Goal: Information Seeking & Learning: Check status

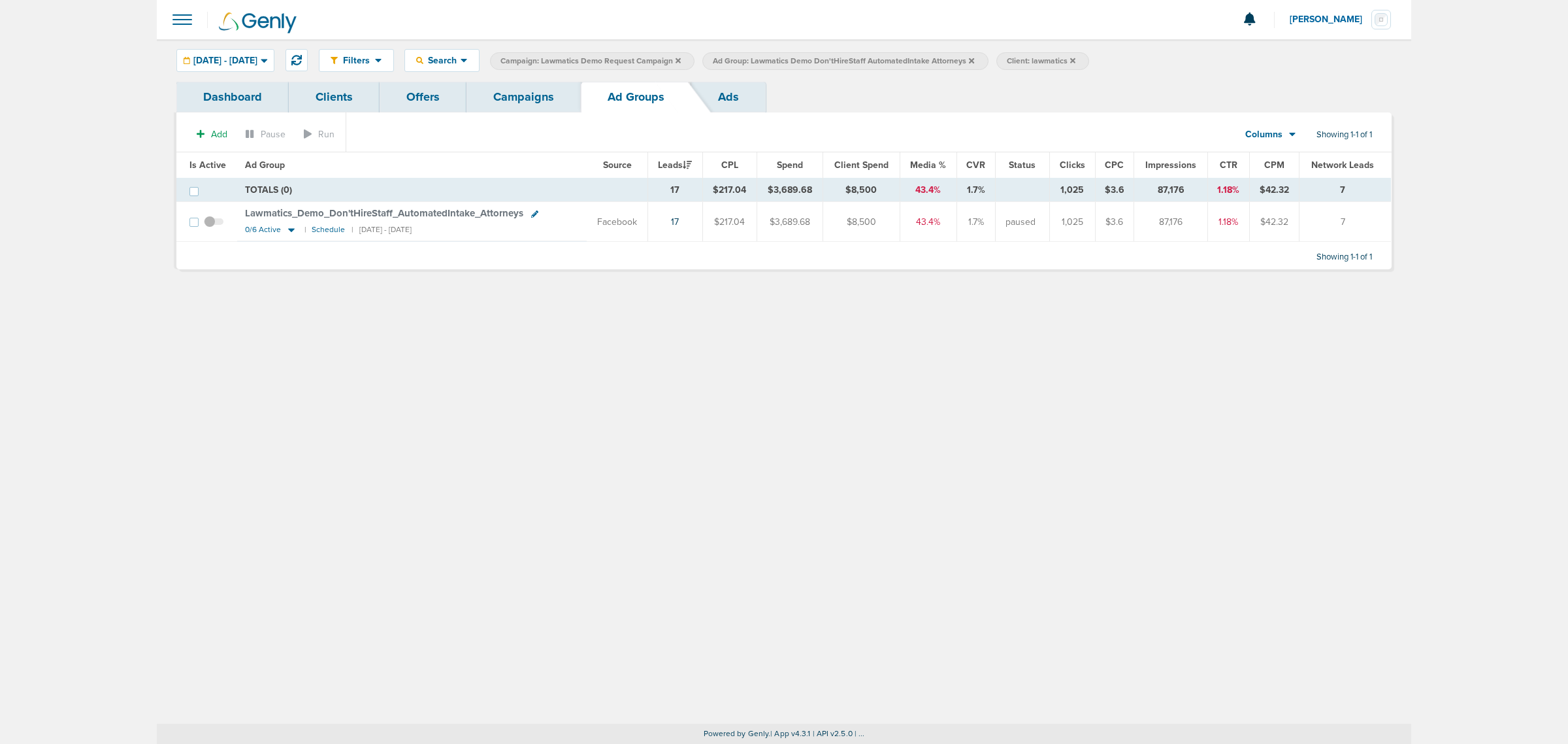
click at [374, 210] on span "Lawmatics_ Demo_ Don'tHireStaff_ AutomatedIntake_ Attorneys" at bounding box center [384, 212] width 279 height 12
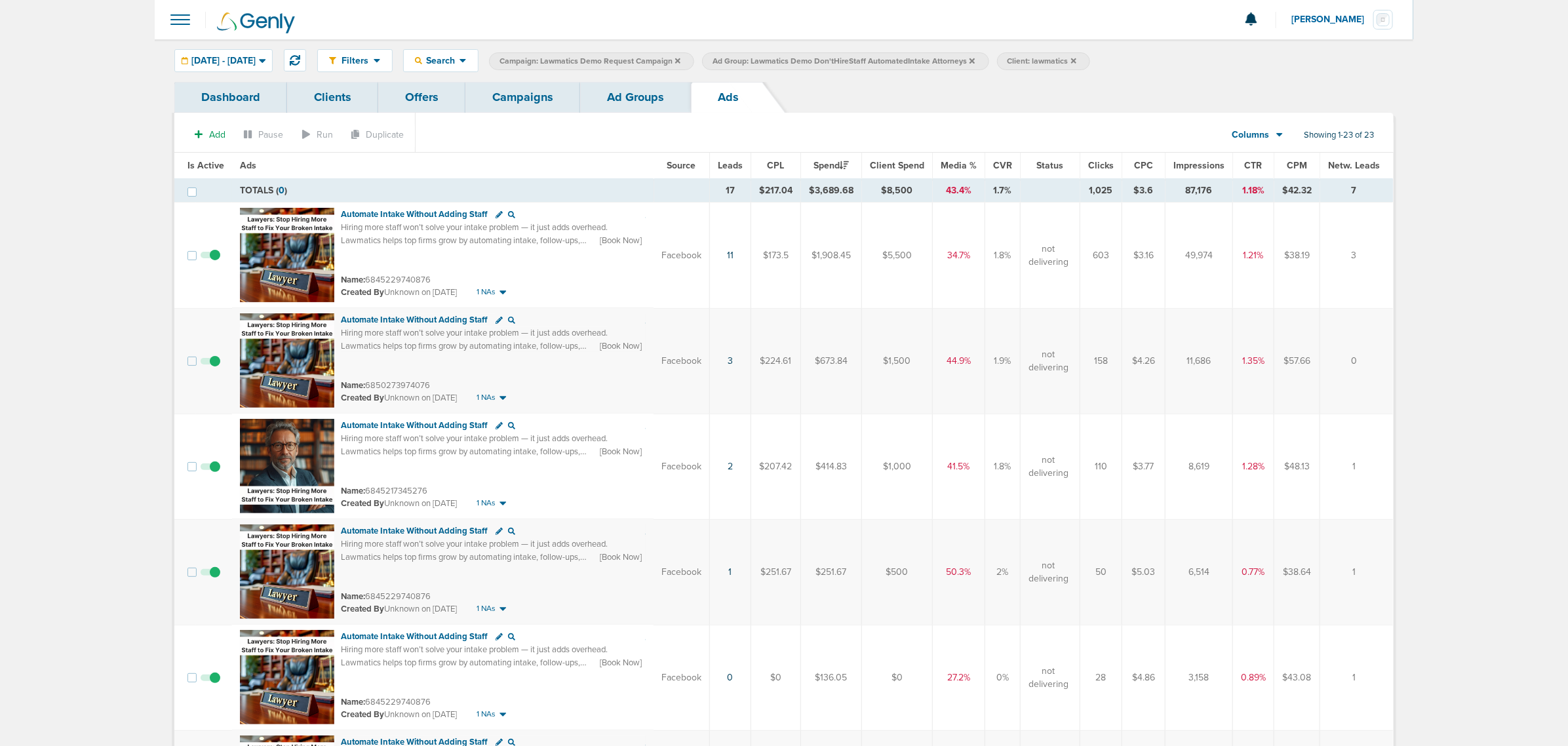
click at [640, 101] on link "Ad Groups" at bounding box center [635, 97] width 111 height 31
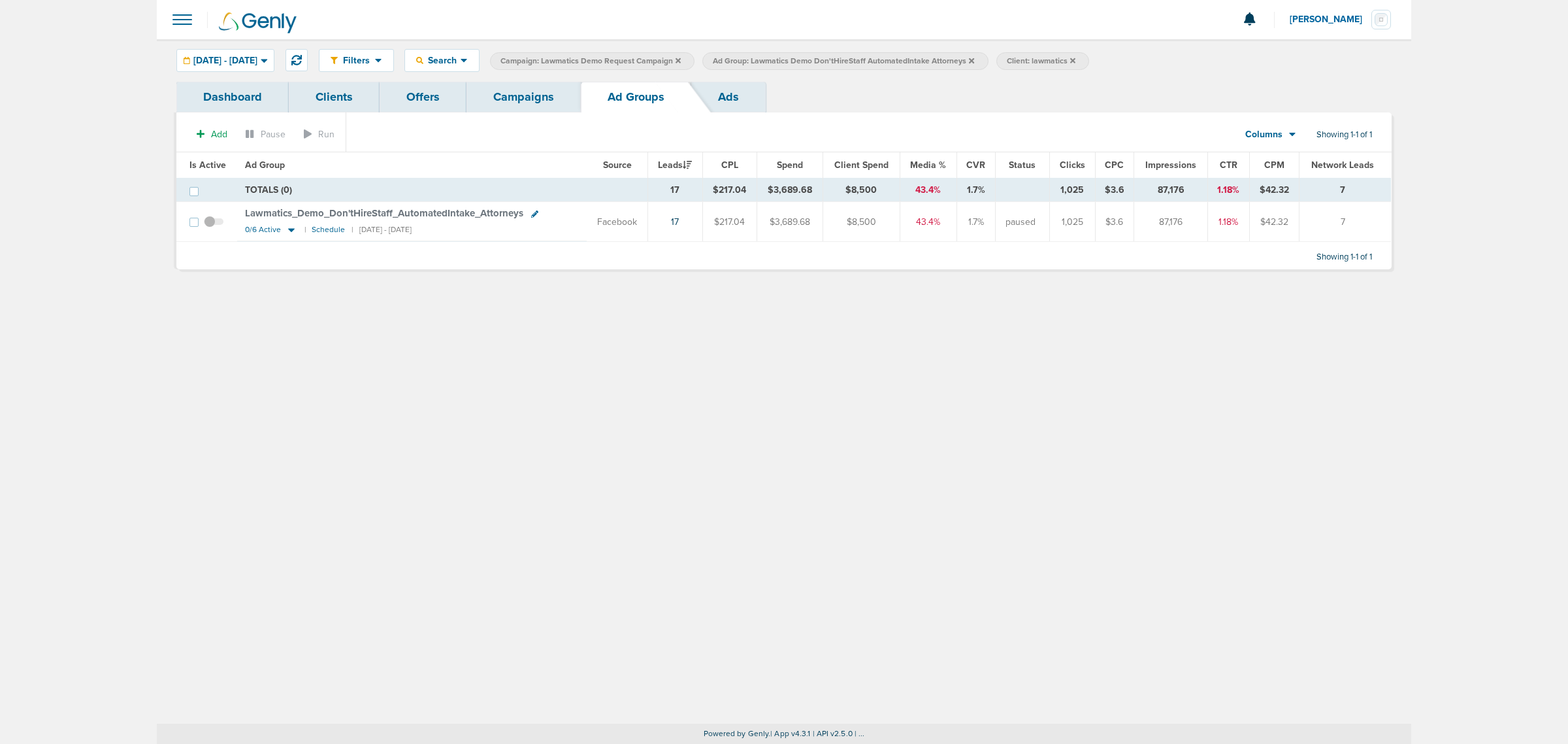
click at [554, 96] on link "Campaigns" at bounding box center [524, 97] width 114 height 31
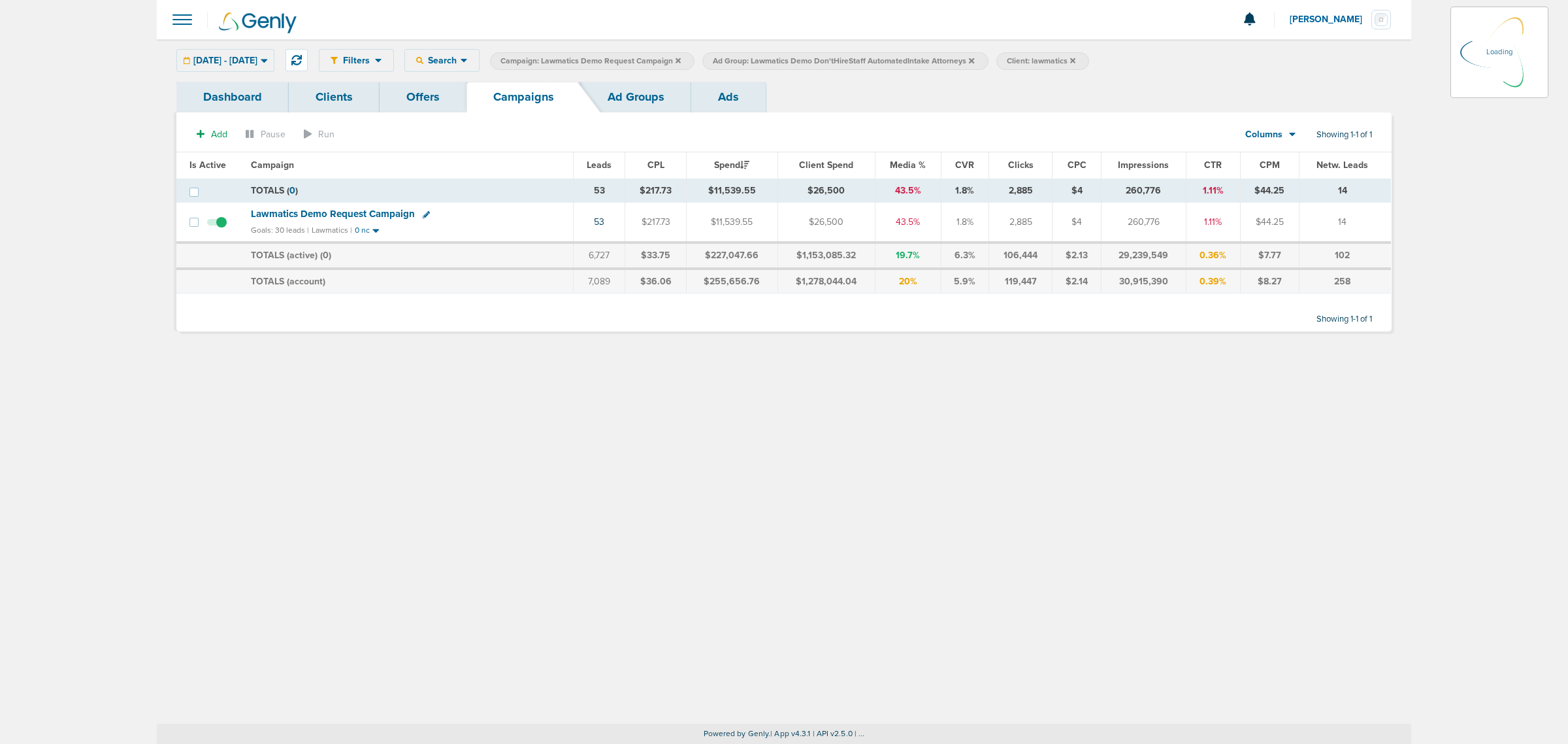
click at [974, 58] on icon at bounding box center [971, 61] width 6 height 6
click at [613, 85] on link "Ad Groups" at bounding box center [636, 97] width 111 height 31
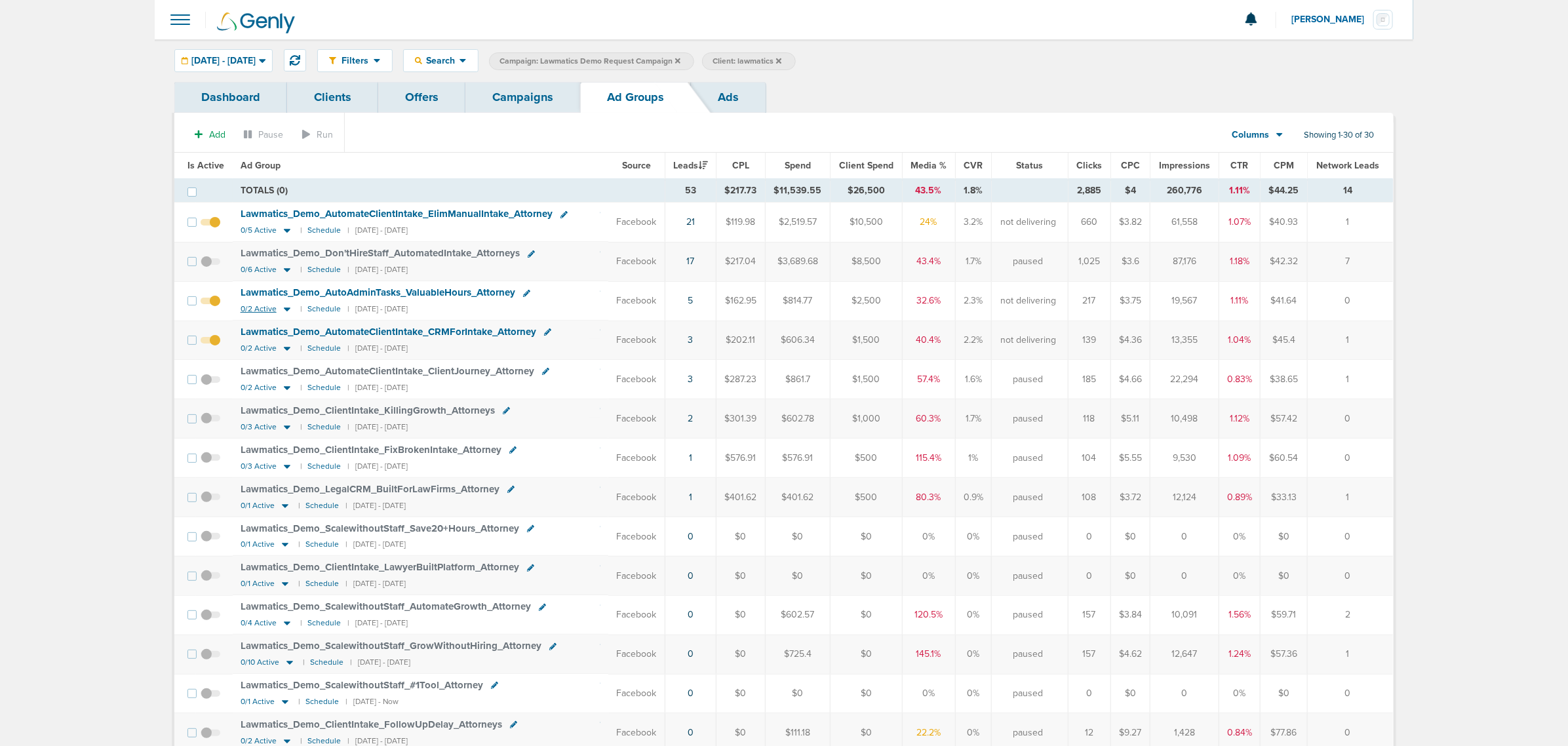
click at [283, 307] on icon at bounding box center [287, 309] width 13 height 11
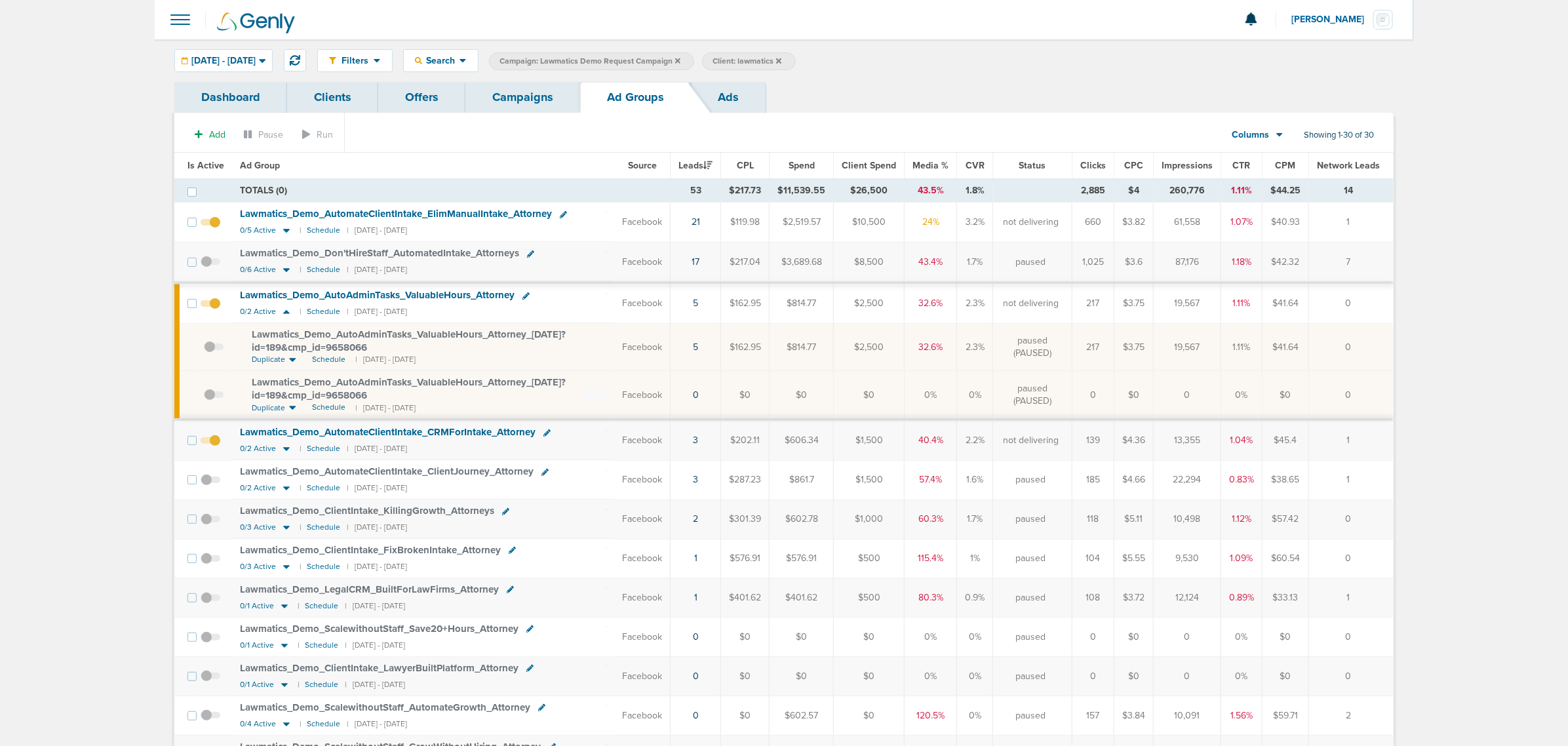
click at [365, 333] on span "Lawmatics_ Demo_ AutoAdminTasks_ ValuableHours_ Attorney_ [DATE]?id=189&cmp_ id…" at bounding box center [408, 341] width 314 height 25
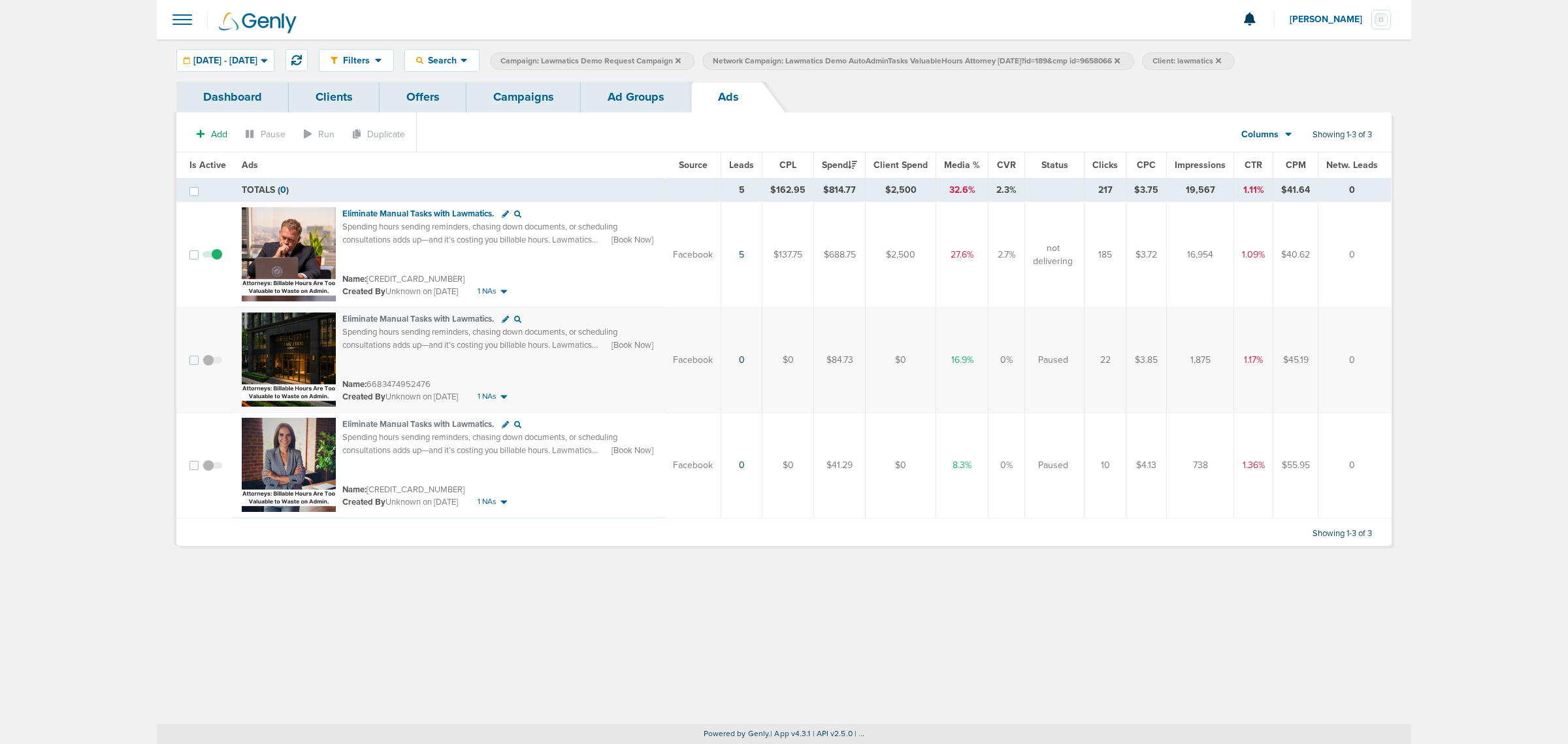
click at [653, 95] on link "Ad Groups" at bounding box center [636, 97] width 111 height 31
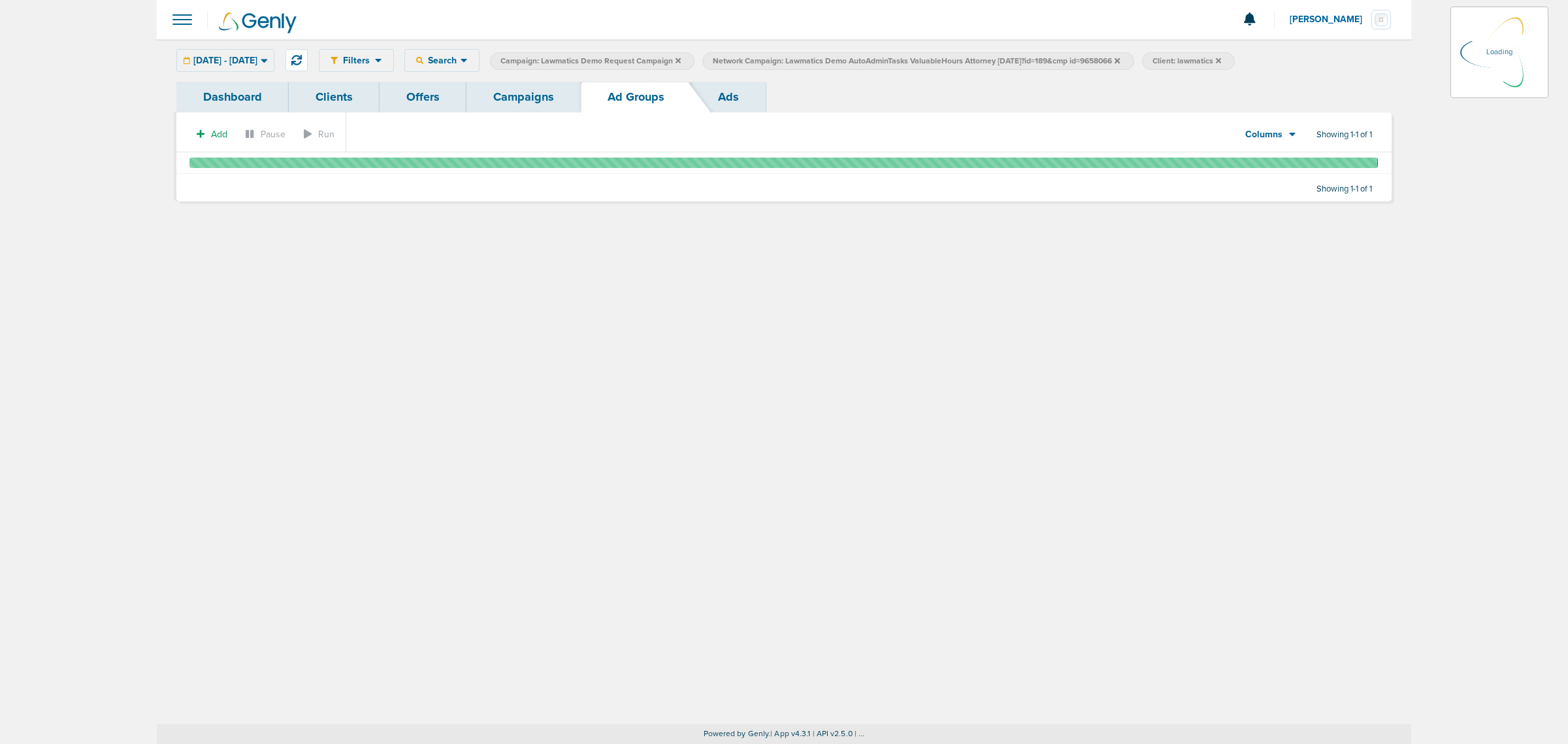
click at [533, 95] on link "Campaigns" at bounding box center [524, 97] width 114 height 31
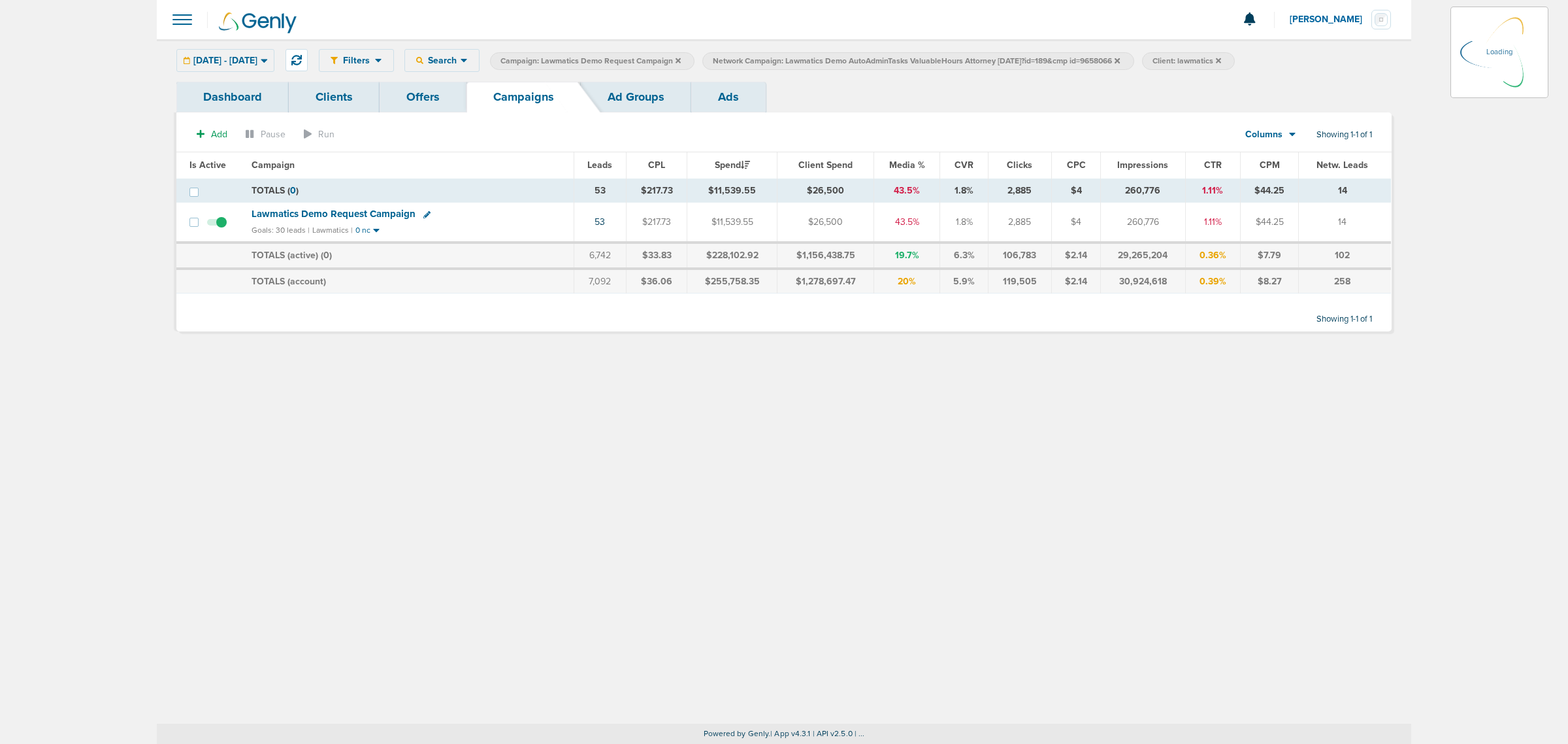
click at [681, 57] on icon at bounding box center [678, 61] width 6 height 8
click at [681, 60] on icon at bounding box center [678, 61] width 6 height 8
click at [907, 61] on icon at bounding box center [905, 61] width 6 height 6
click at [907, 59] on icon at bounding box center [905, 61] width 6 height 6
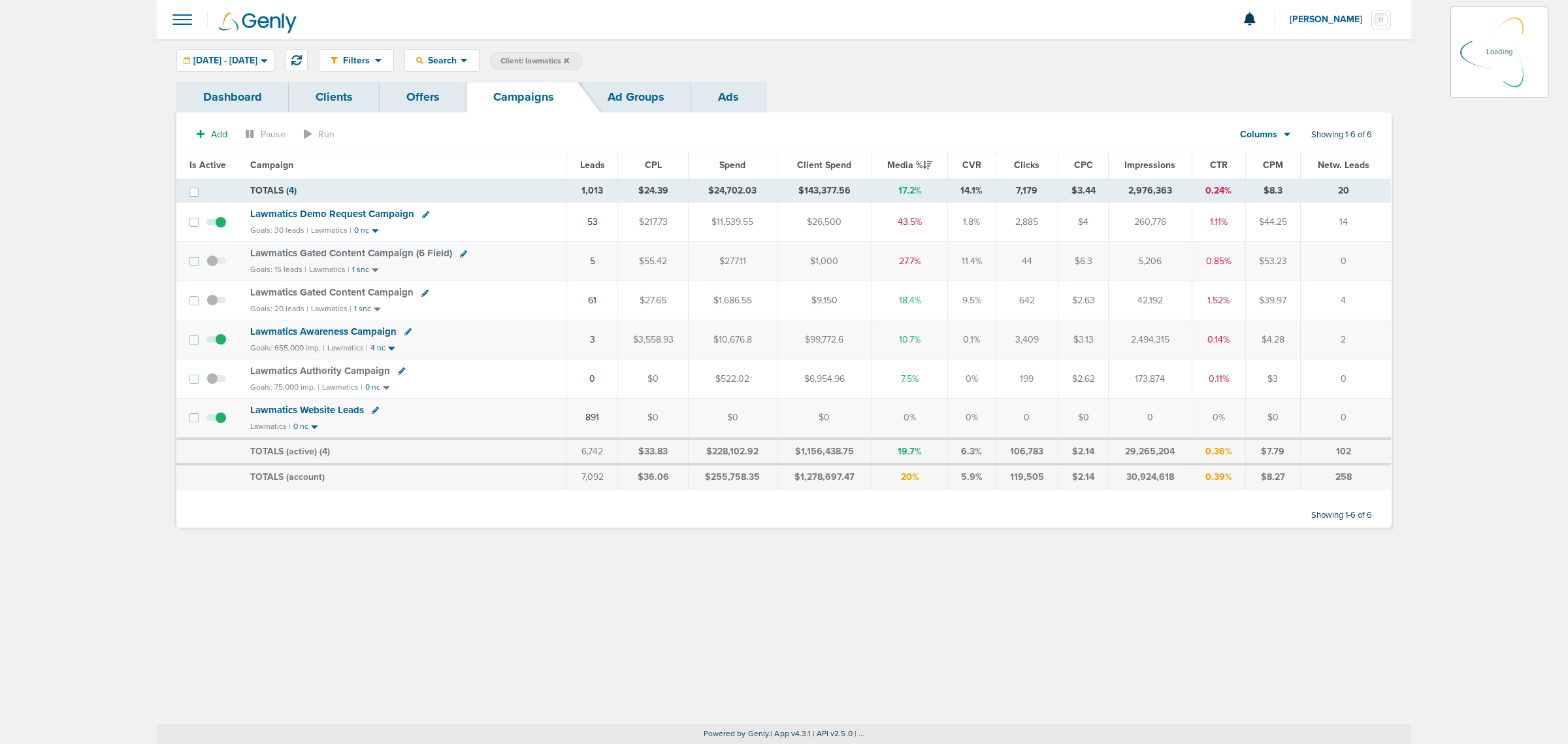
click at [569, 61] on icon at bounding box center [567, 61] width 6 height 6
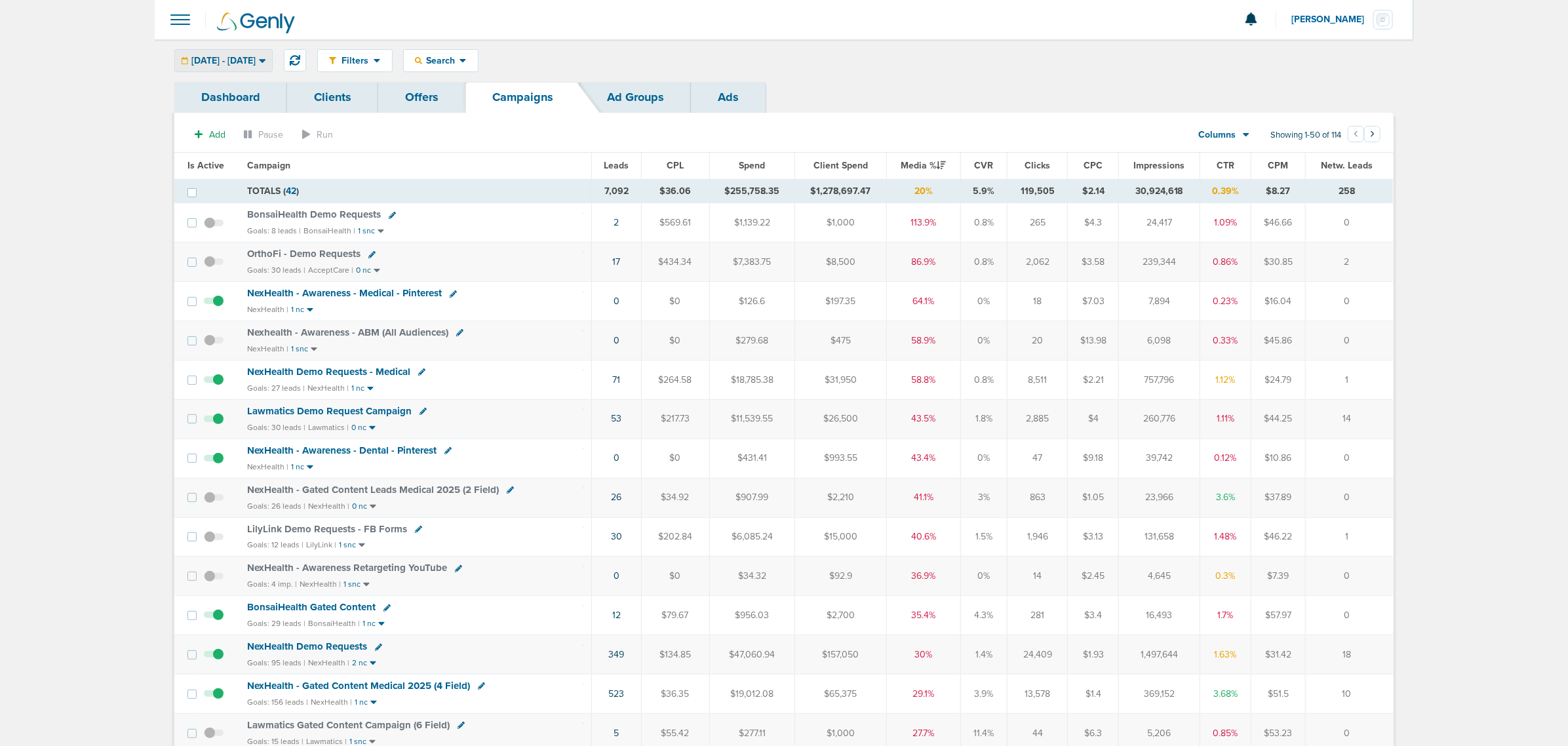
click at [272, 70] on div "[DATE] - [DATE]" at bounding box center [223, 60] width 97 height 22
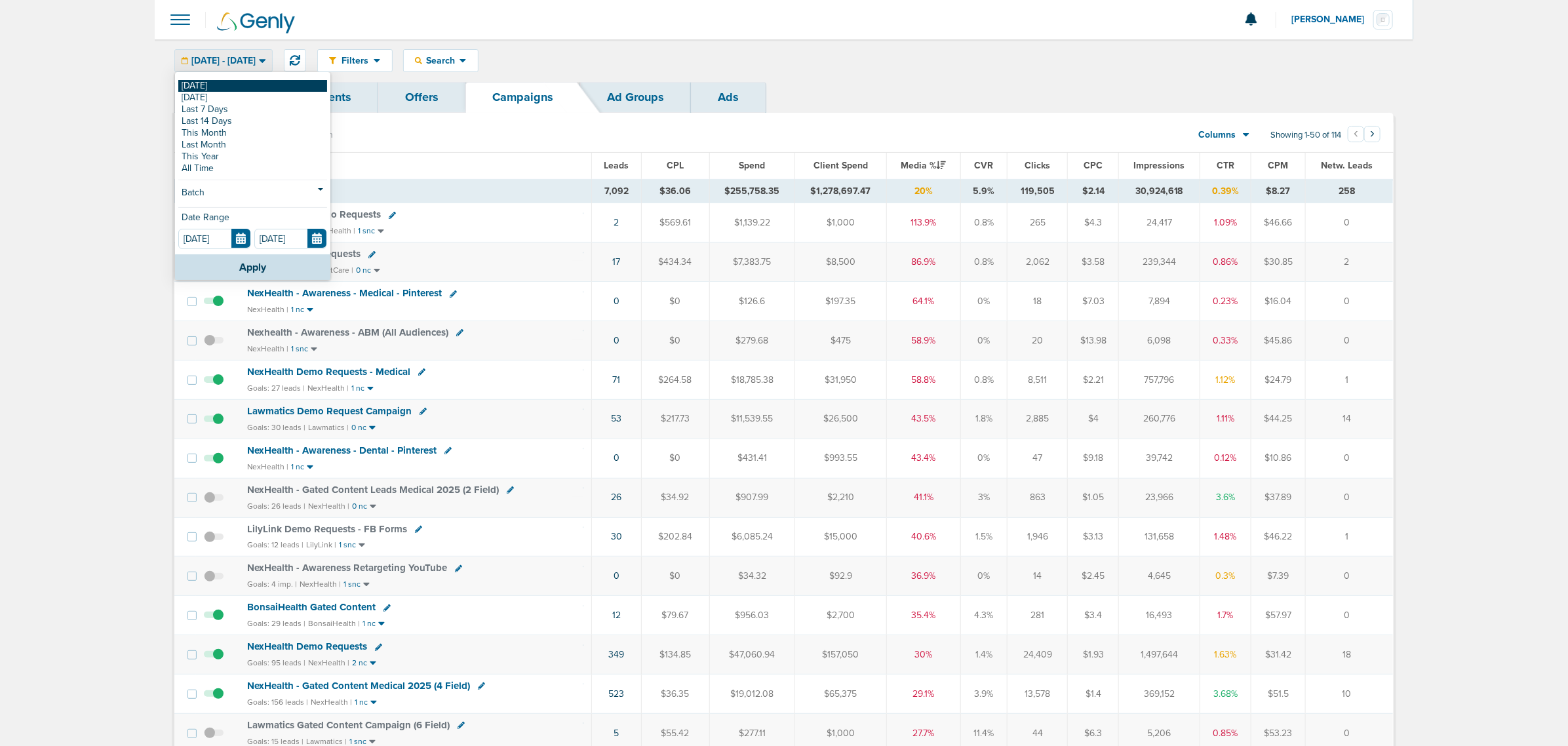
click at [246, 87] on link "[DATE]" at bounding box center [252, 85] width 149 height 12
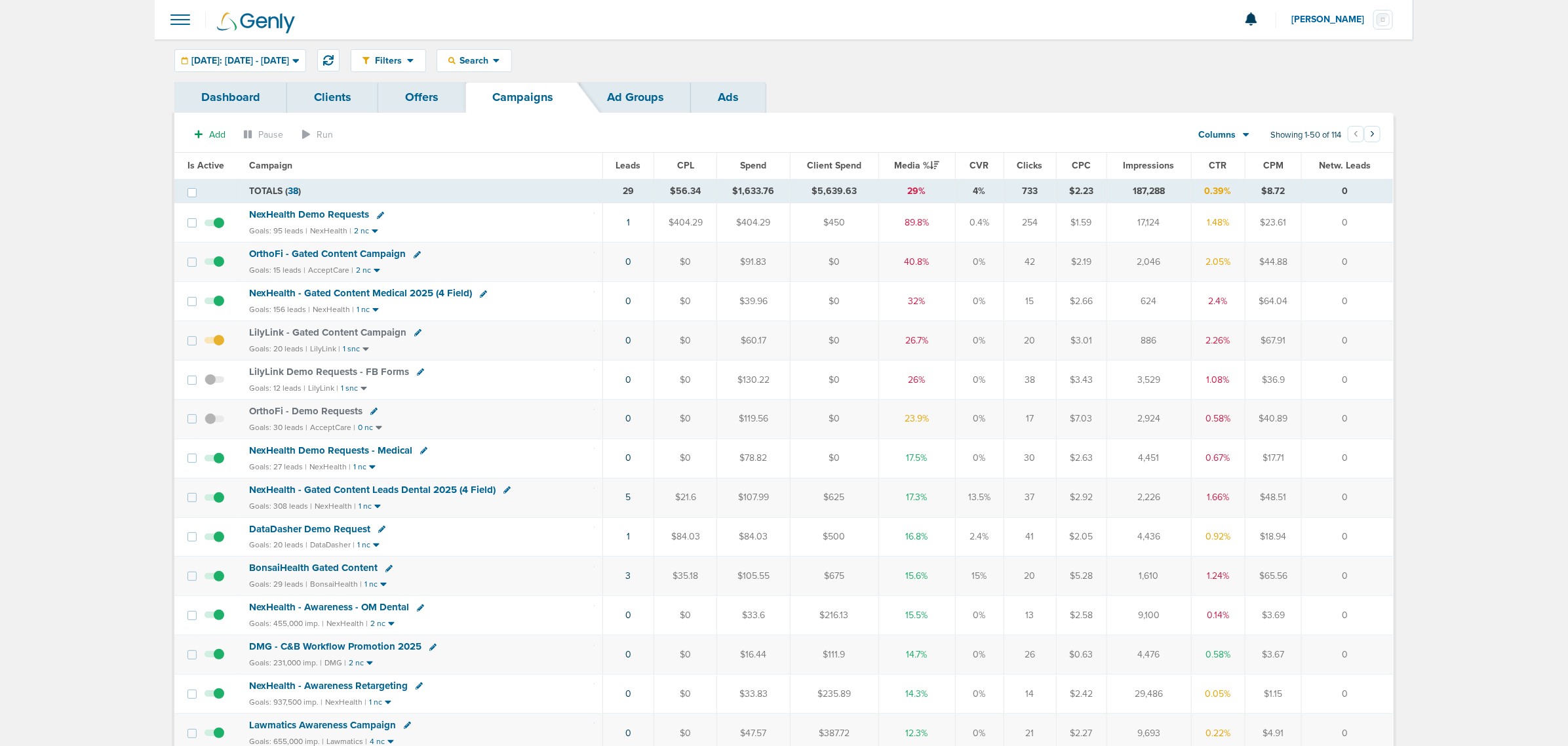
click at [958, 57] on div "Filters Active Only Settings Status Active Inactive Objectives MQL SQL Traffic …" at bounding box center [872, 60] width 1043 height 23
click at [405, 293] on span "NexHealth - Gated Content Medical 2025 (4 Field)" at bounding box center [360, 293] width 223 height 12
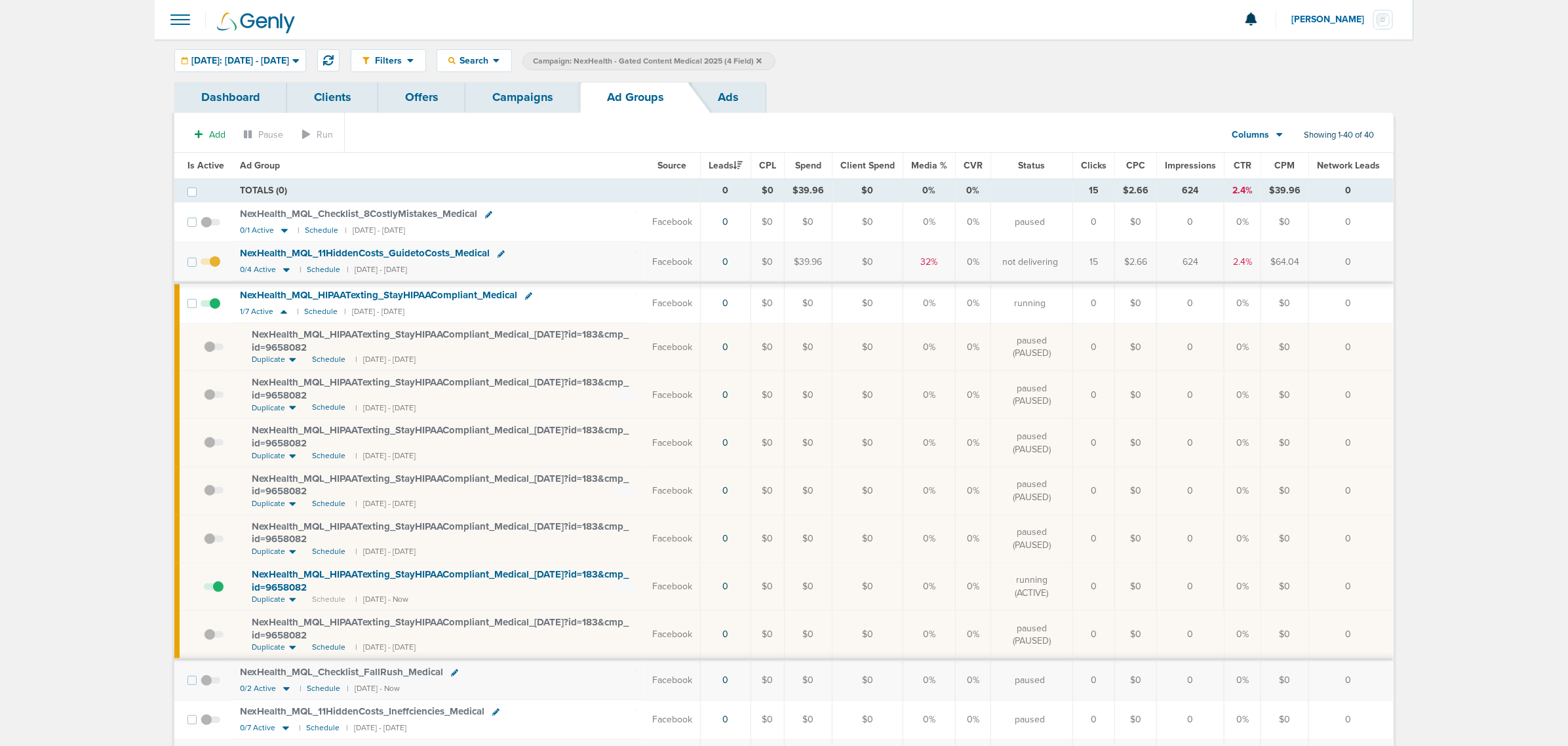
click at [555, 94] on link "Campaigns" at bounding box center [523, 97] width 115 height 31
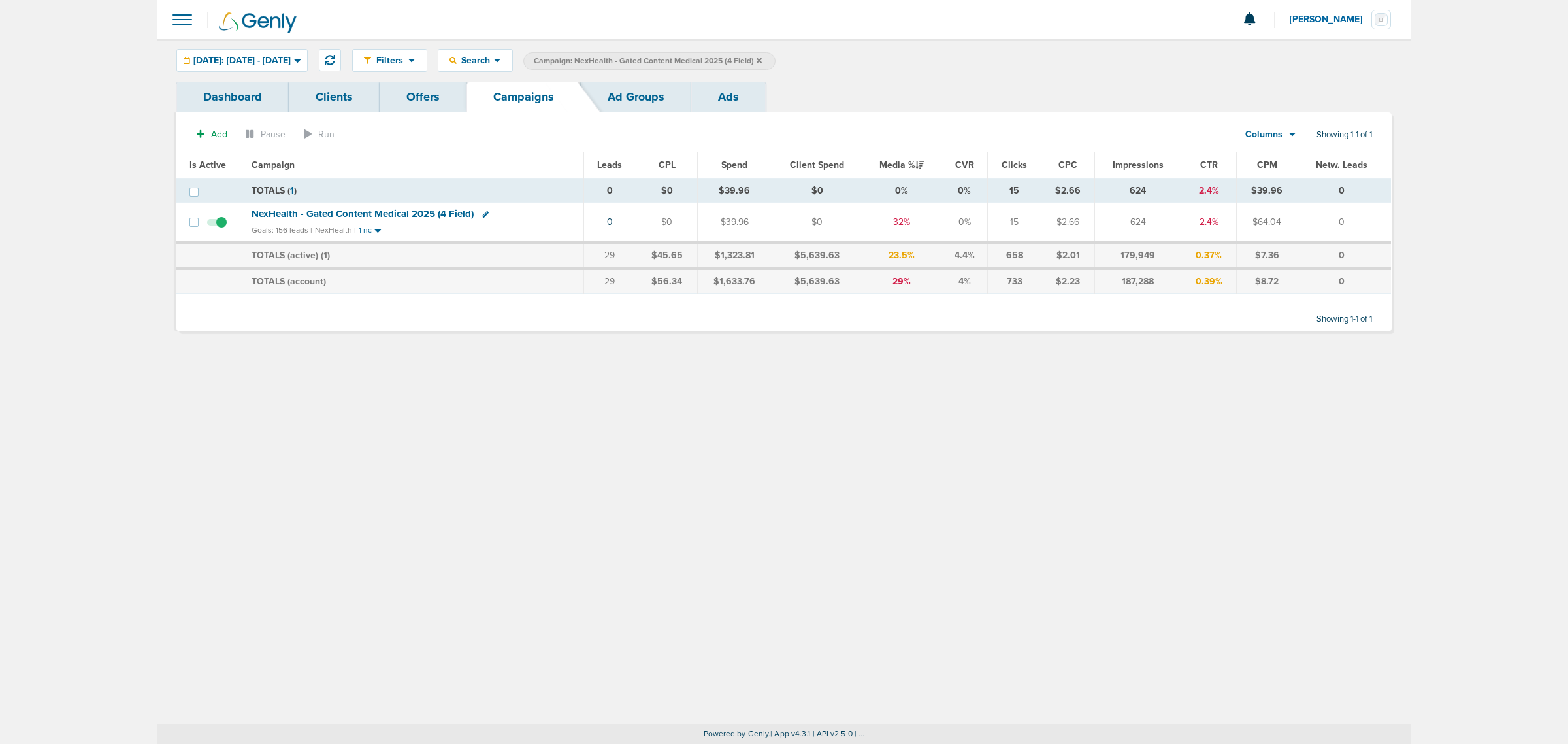
click at [762, 61] on icon at bounding box center [759, 61] width 6 height 6
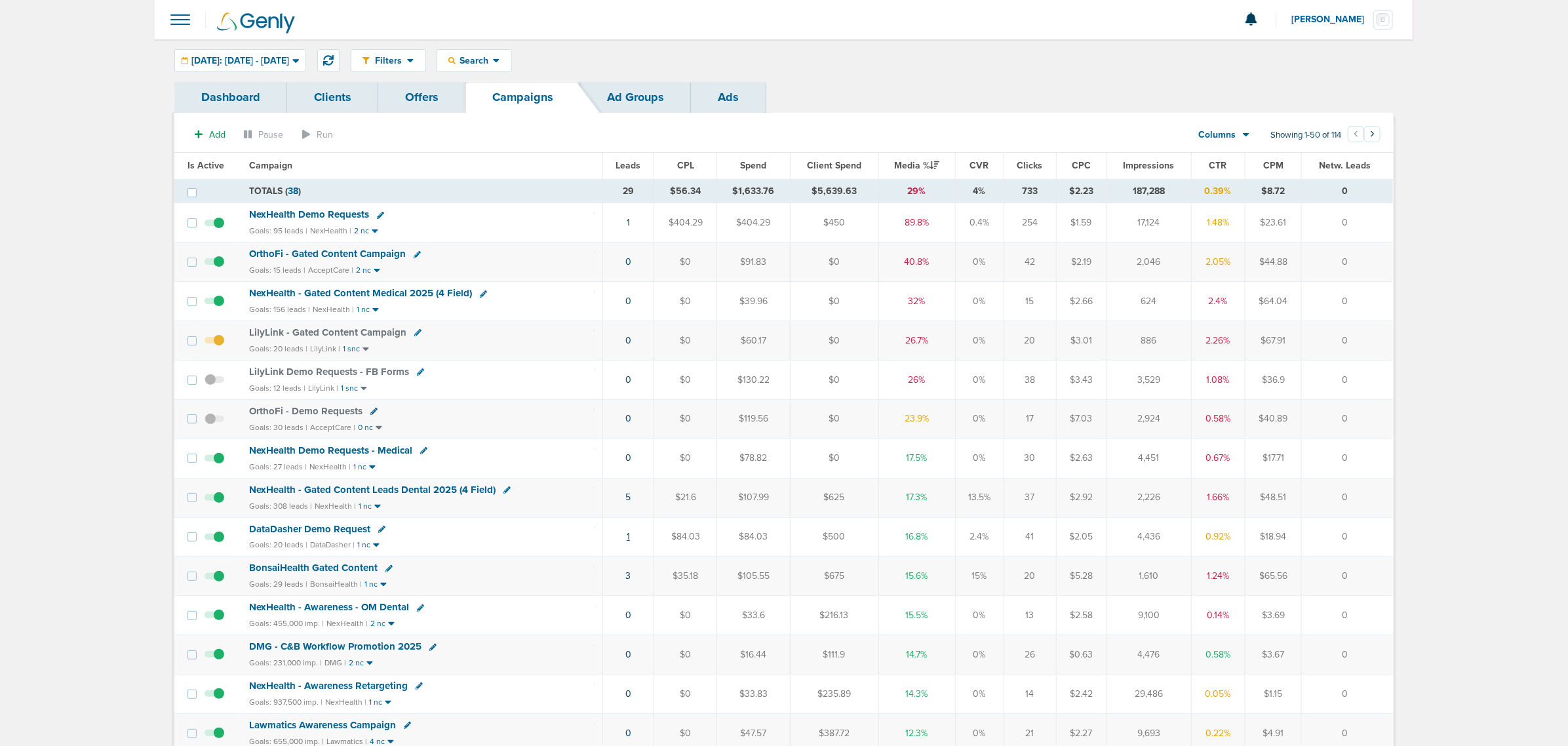
click at [627, 539] on link "1" at bounding box center [628, 536] width 3 height 11
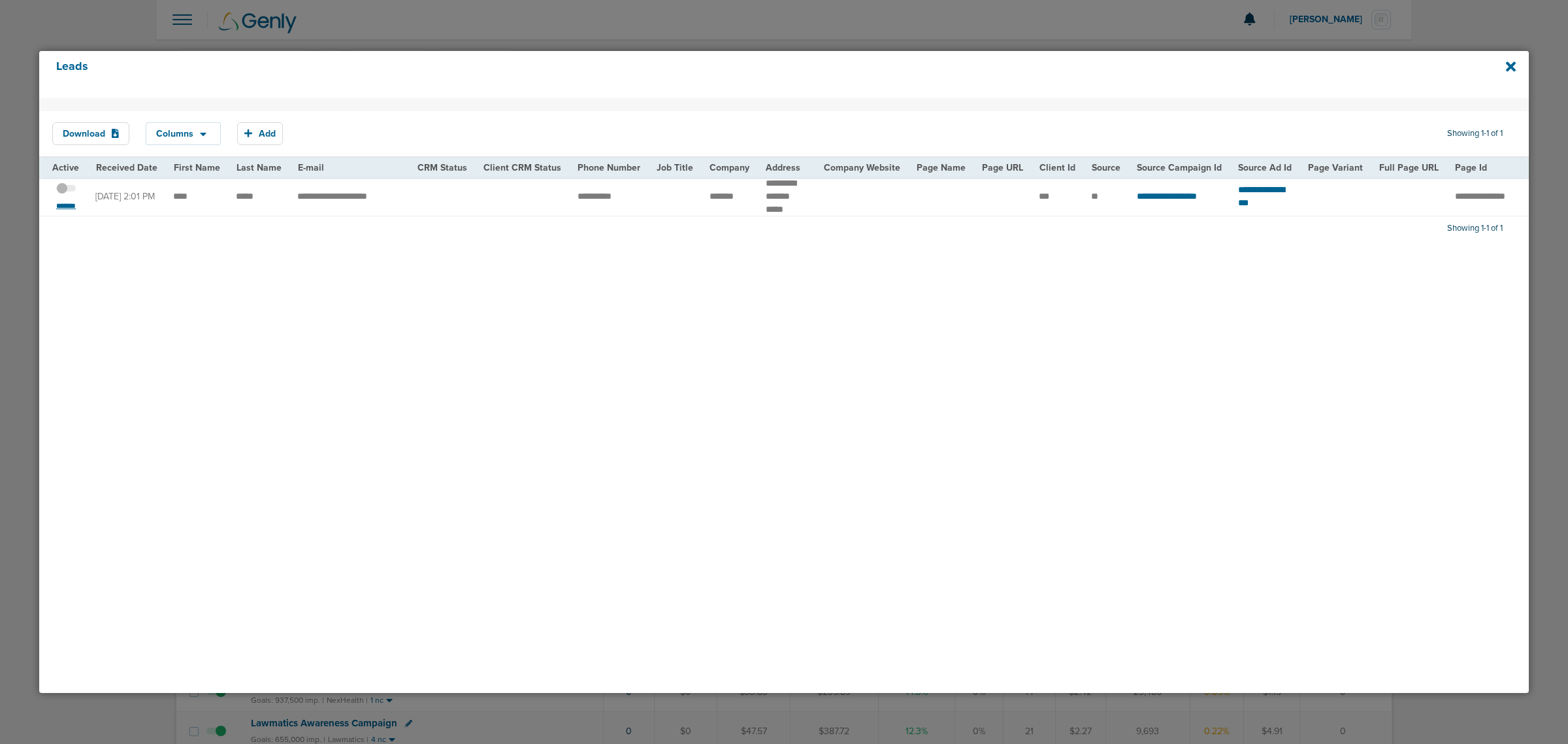
click at [53, 203] on small "*******" at bounding box center [65, 206] width 27 height 10
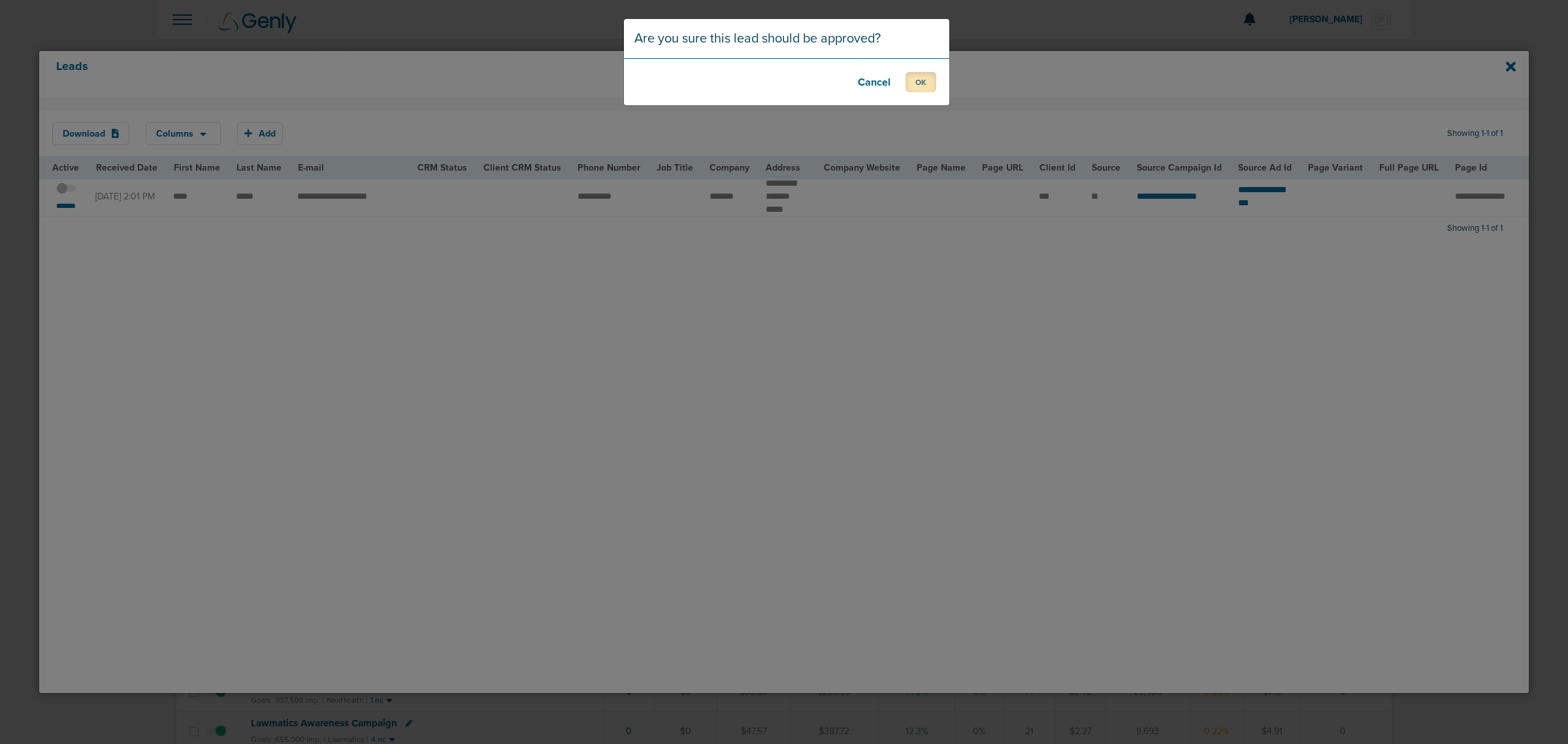
click at [918, 82] on button "OK" at bounding box center [920, 82] width 31 height 20
click at [918, 75] on button "OK" at bounding box center [920, 82] width 31 height 20
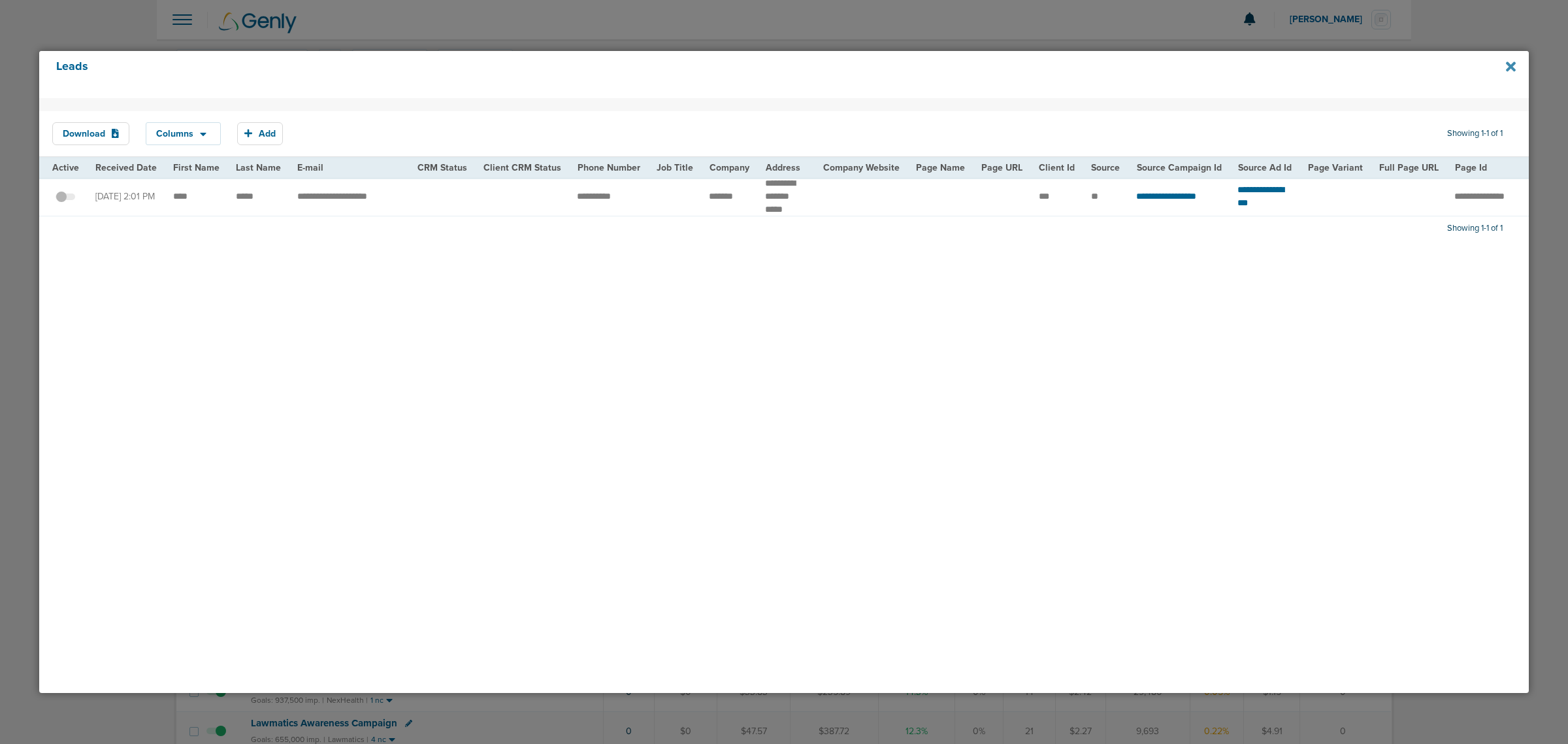
click at [1514, 66] on icon at bounding box center [1510, 66] width 10 height 15
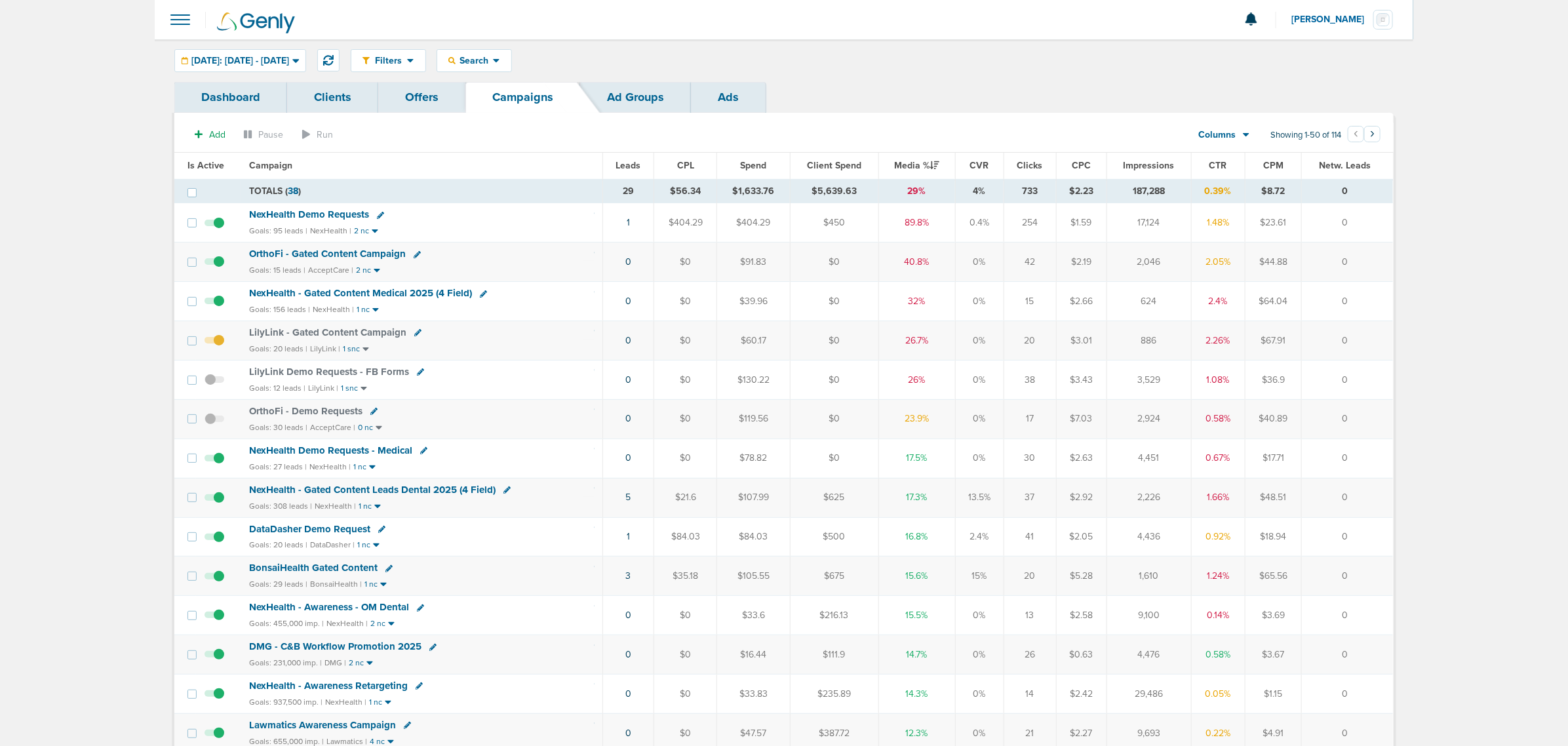
click at [359, 253] on span "OrthoFi - Gated Content Campaign" at bounding box center [327, 254] width 157 height 12
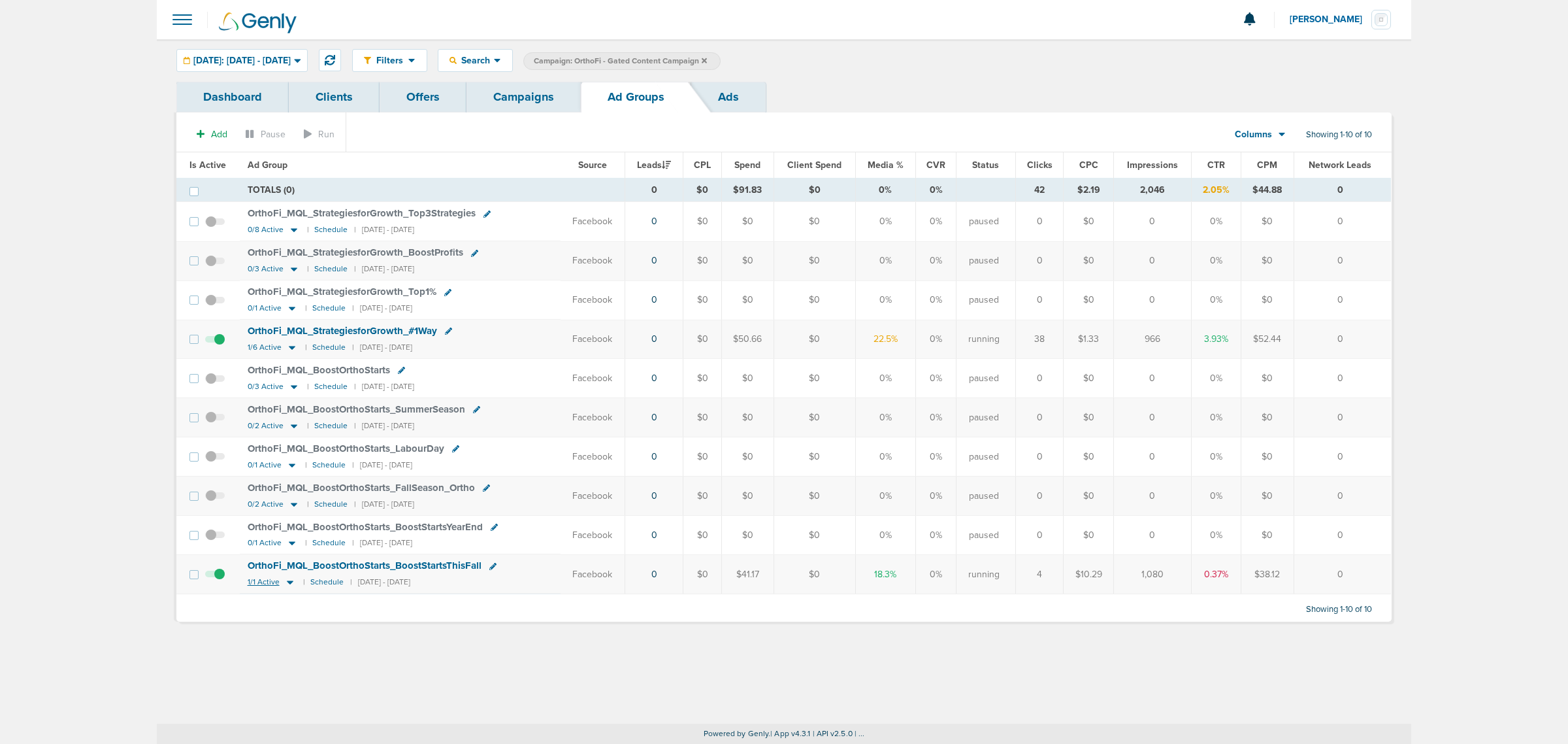
click at [289, 587] on icon at bounding box center [290, 582] width 13 height 11
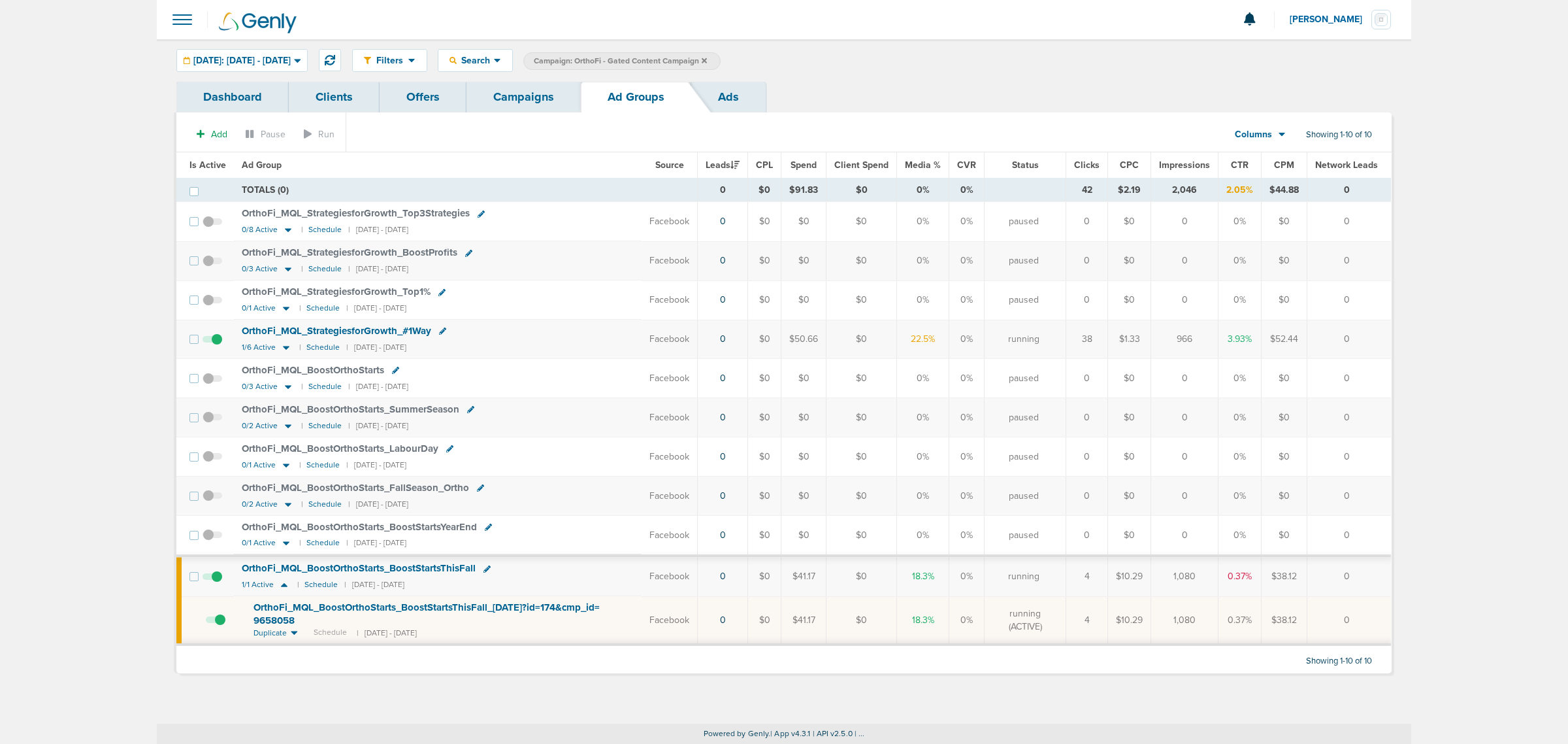
click at [351, 612] on span "OrthoFi_ MQL_ BoostOrthoStarts_ BoostStartsThisFall_ [DATE]?id=174&cmp_ id= 965…" at bounding box center [426, 614] width 346 height 25
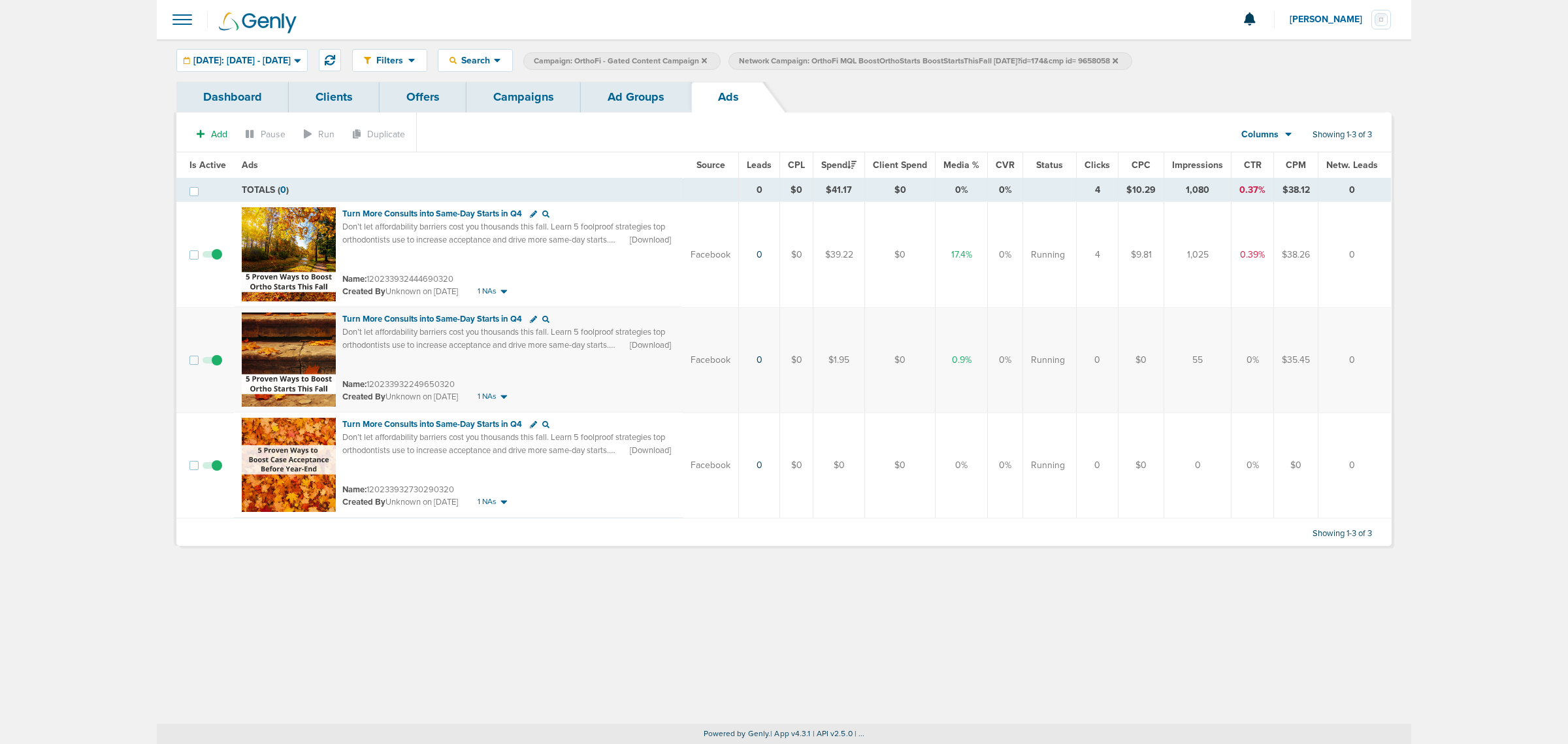
click at [211, 472] on span at bounding box center [212, 472] width 19 height 0
click at [212, 468] on input "checkbox" at bounding box center [212, 468] width 0 height 0
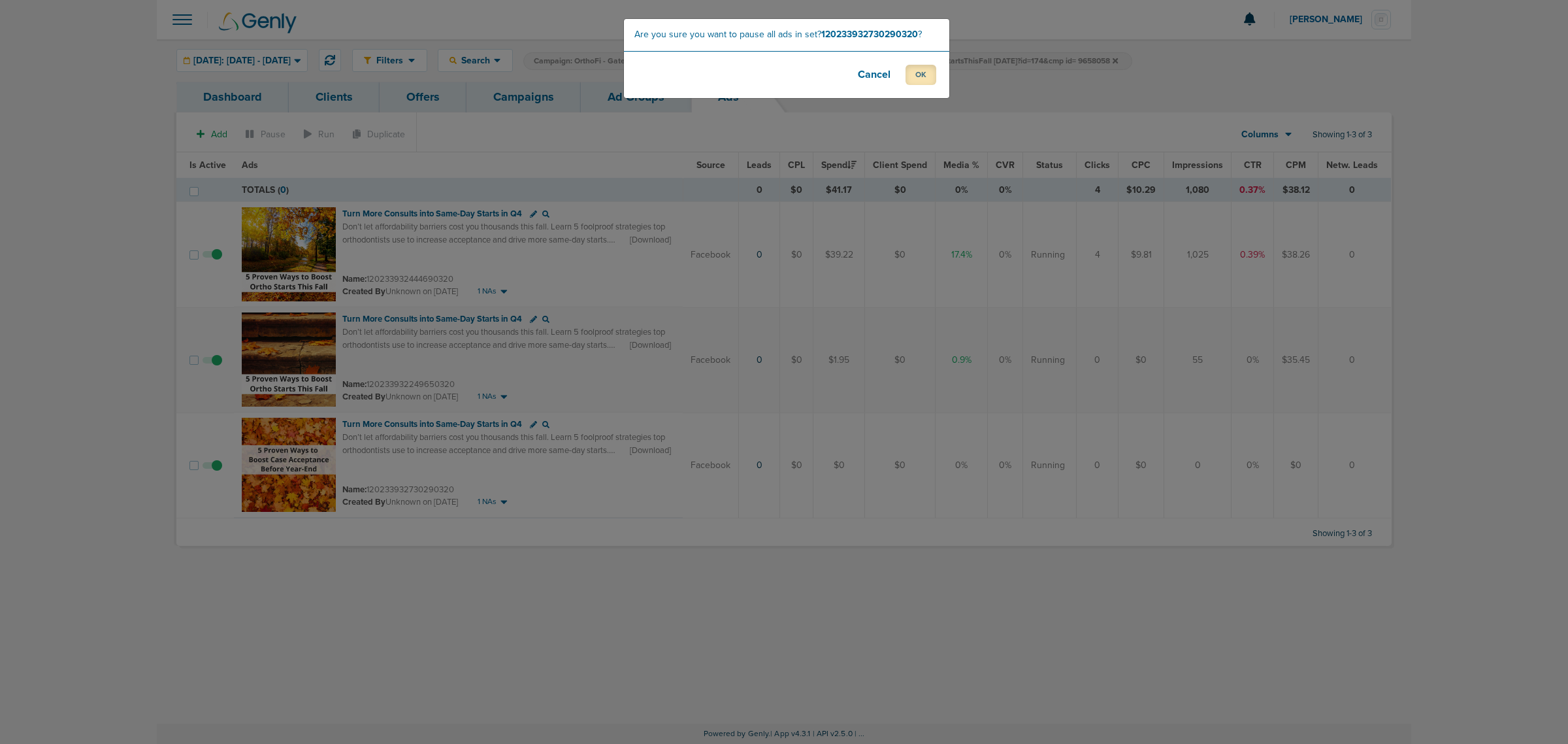
click at [918, 69] on button "OK" at bounding box center [920, 75] width 31 height 20
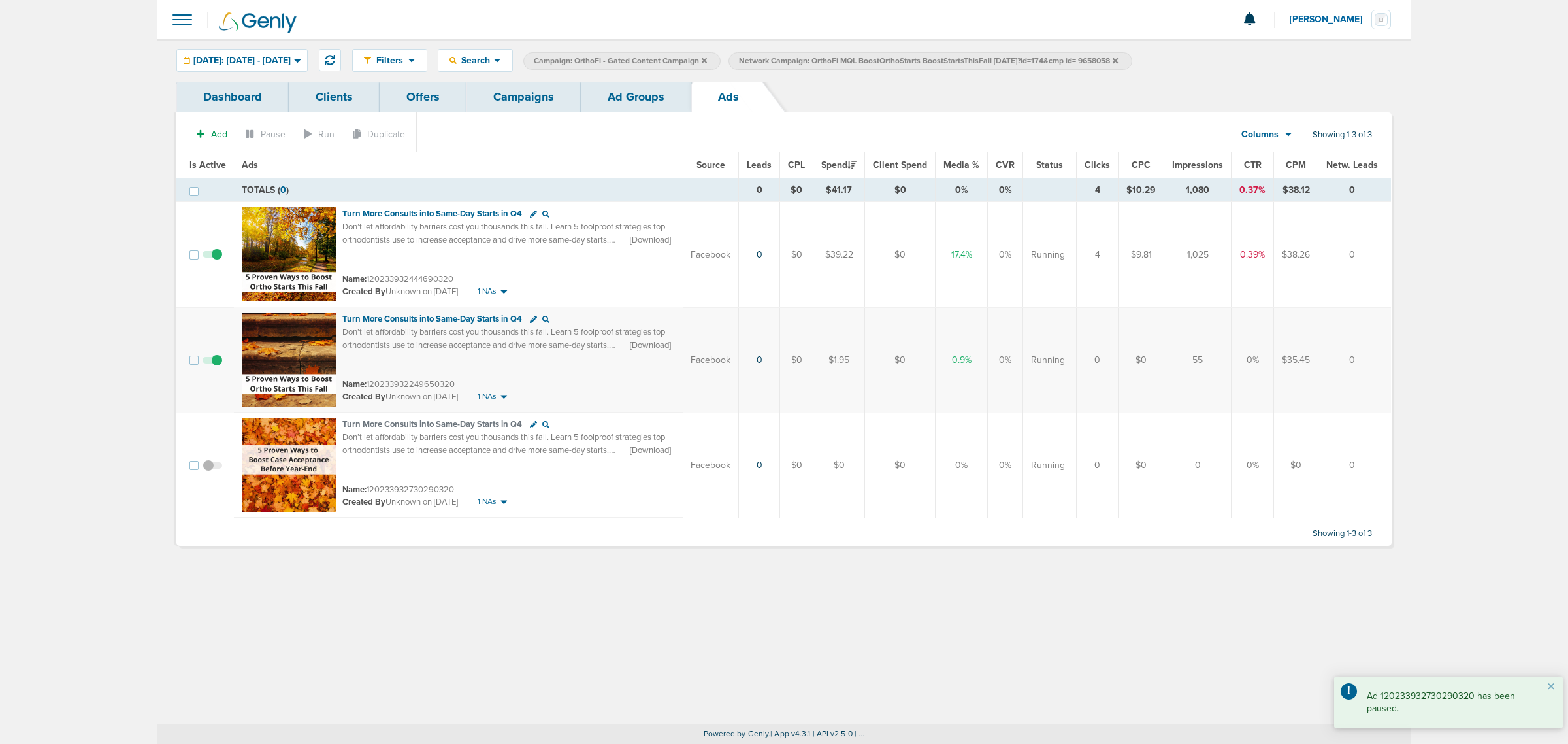
click at [641, 100] on link "Ad Groups" at bounding box center [636, 97] width 111 height 31
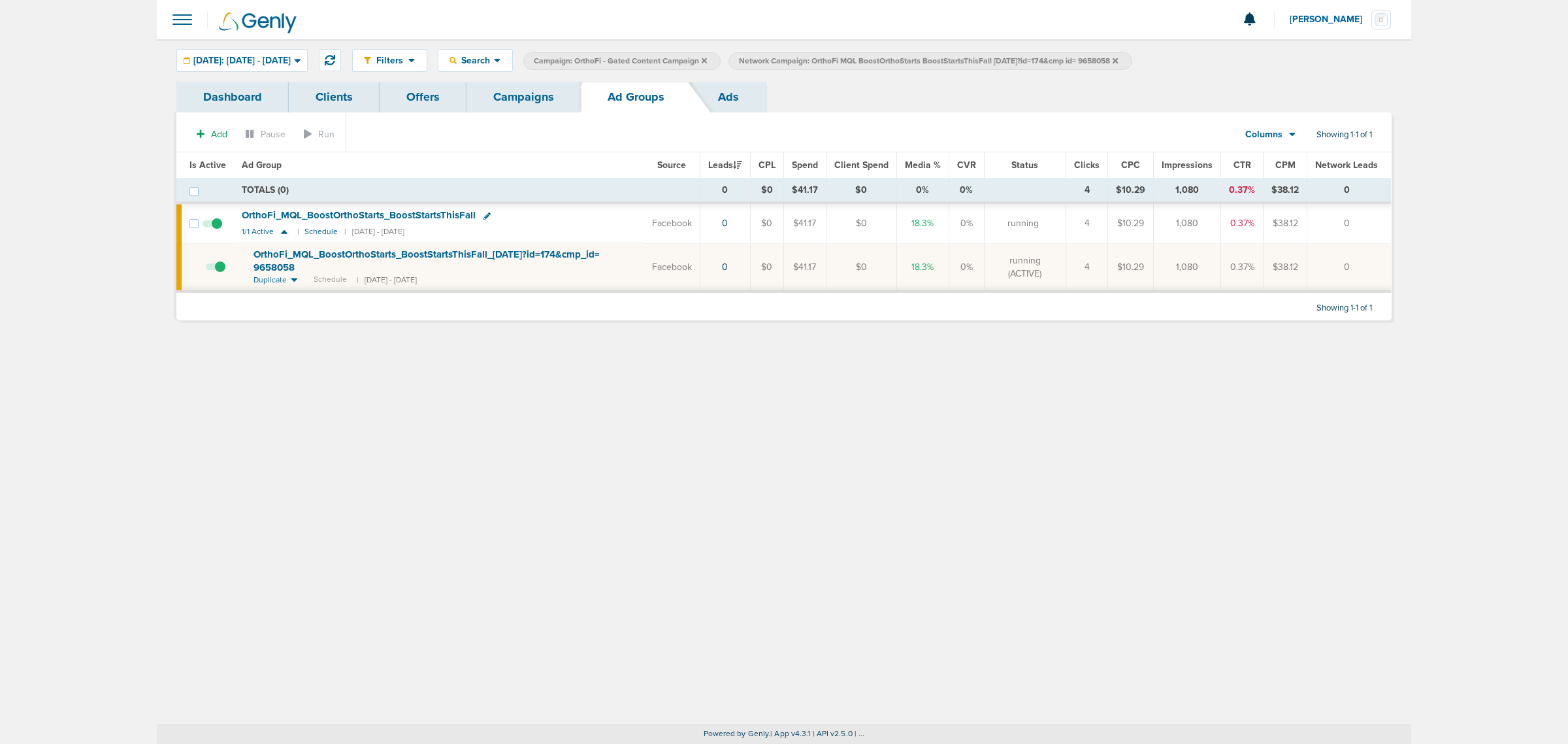
click at [506, 109] on link "Campaigns" at bounding box center [524, 97] width 114 height 31
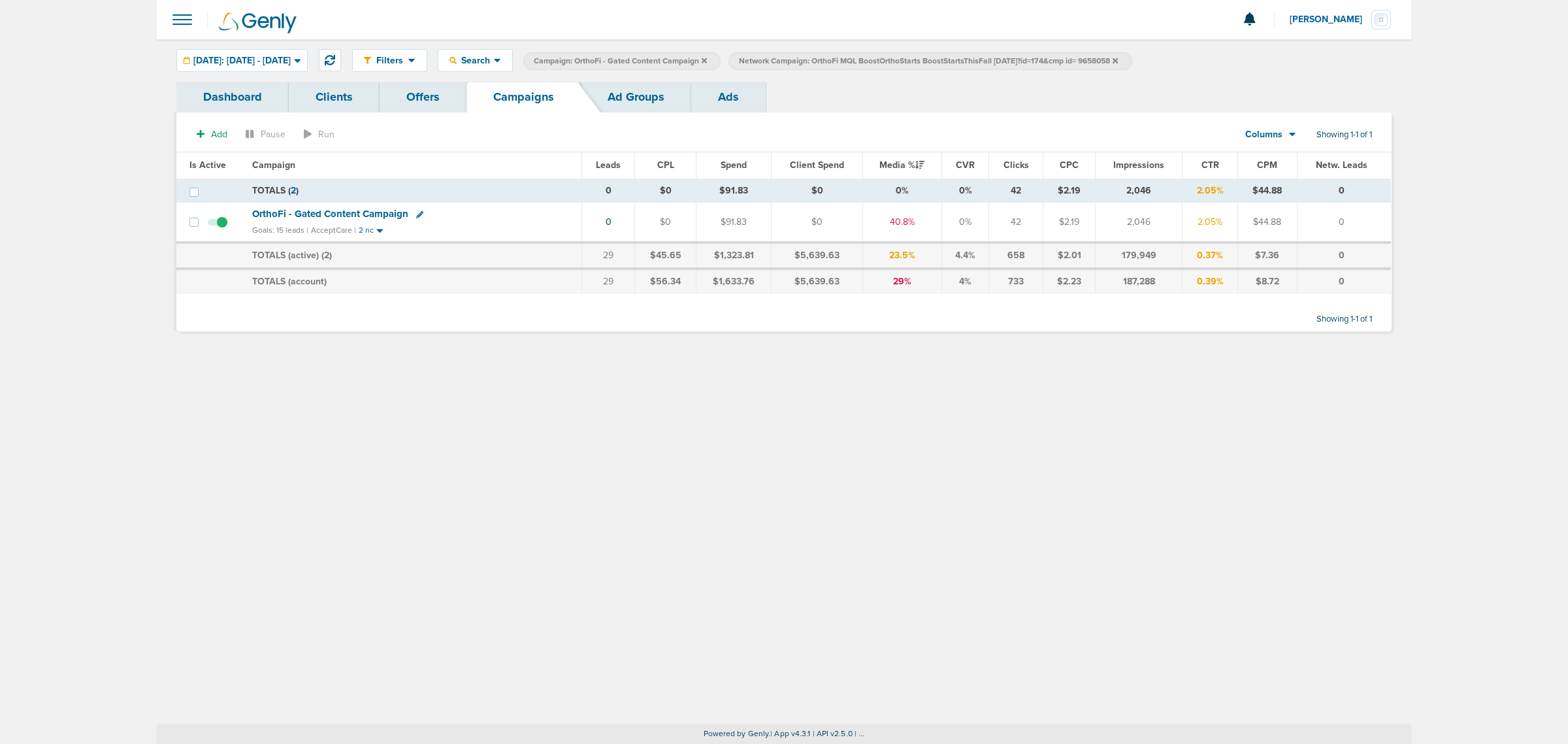
click at [1118, 59] on icon at bounding box center [1115, 61] width 6 height 6
click at [707, 59] on icon at bounding box center [705, 61] width 6 height 8
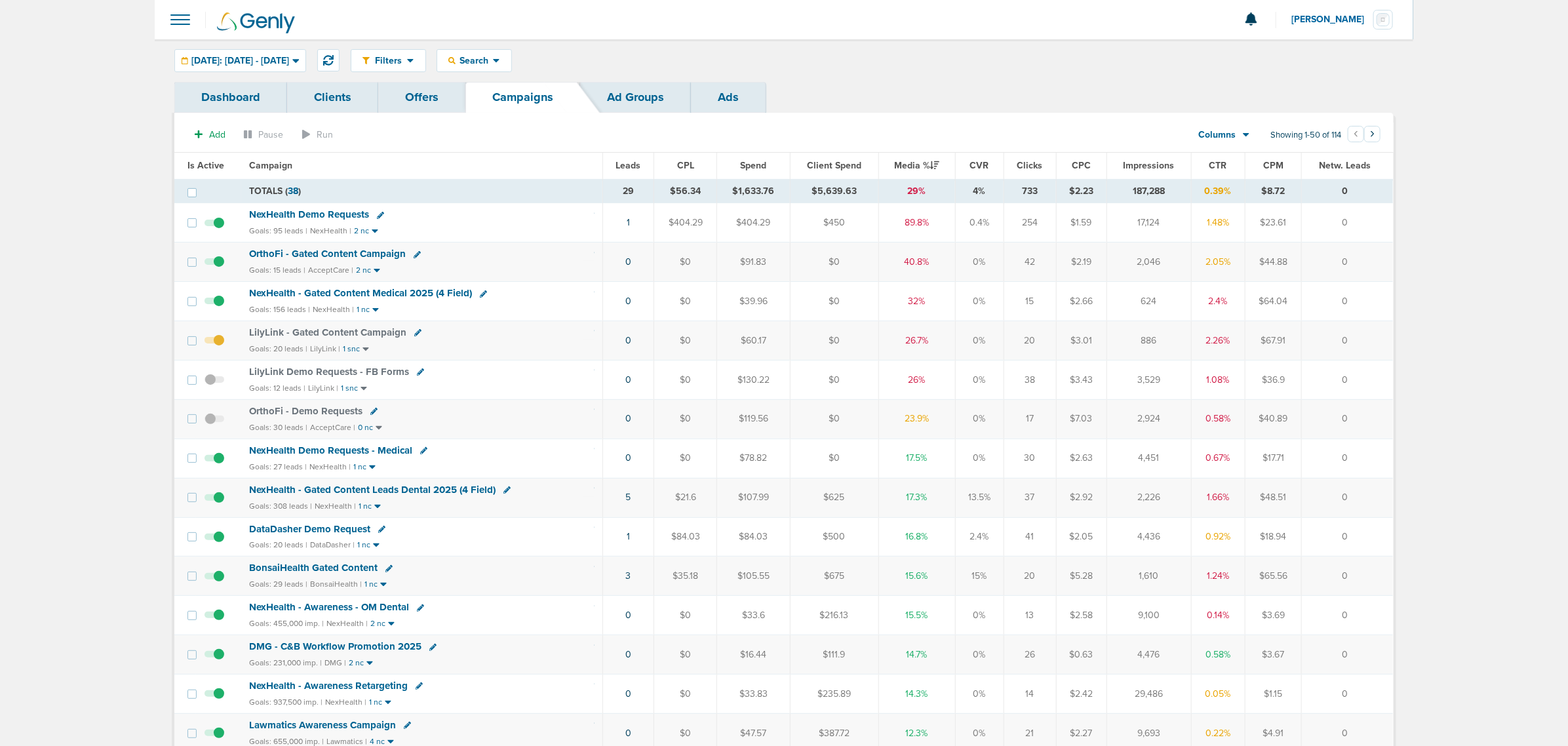
click at [382, 57] on div "Filters Active Only Settings Status Active Inactive Objectives MQL SQL Traffic …" at bounding box center [783, 60] width 1258 height 43
click at [340, 57] on button at bounding box center [328, 60] width 22 height 22
click at [388, 295] on span "NexHealth - Gated Content Medical 2025 (4 Field)" at bounding box center [360, 293] width 223 height 12
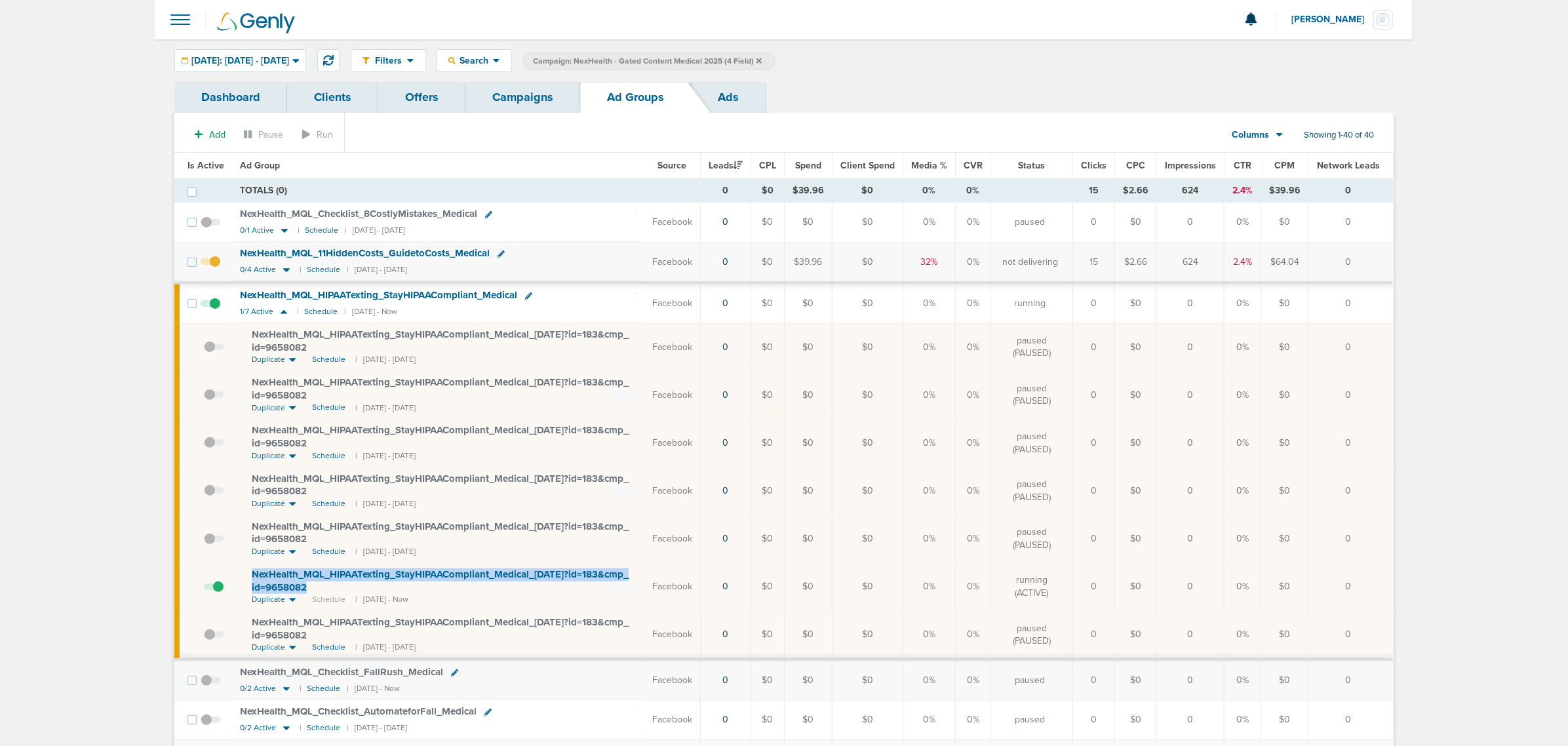
drag, startPoint x: 377, startPoint y: 597, endPoint x: 243, endPoint y: 574, distance: 136.0
click at [243, 574] on td "NexHealth_ MQL_ HIPAATexting_ StayHIPAACompliant_ Medical_ [DATE]?id=183&cmp_ i…" at bounding box center [438, 586] width 412 height 47
copy span "NexHealth_ MQL_ HIPAATexting_ StayHIPAACompliant_ Medical_ [DATE]?id=183&cmp_ i…"
click at [526, 93] on link "Campaigns" at bounding box center [523, 97] width 115 height 31
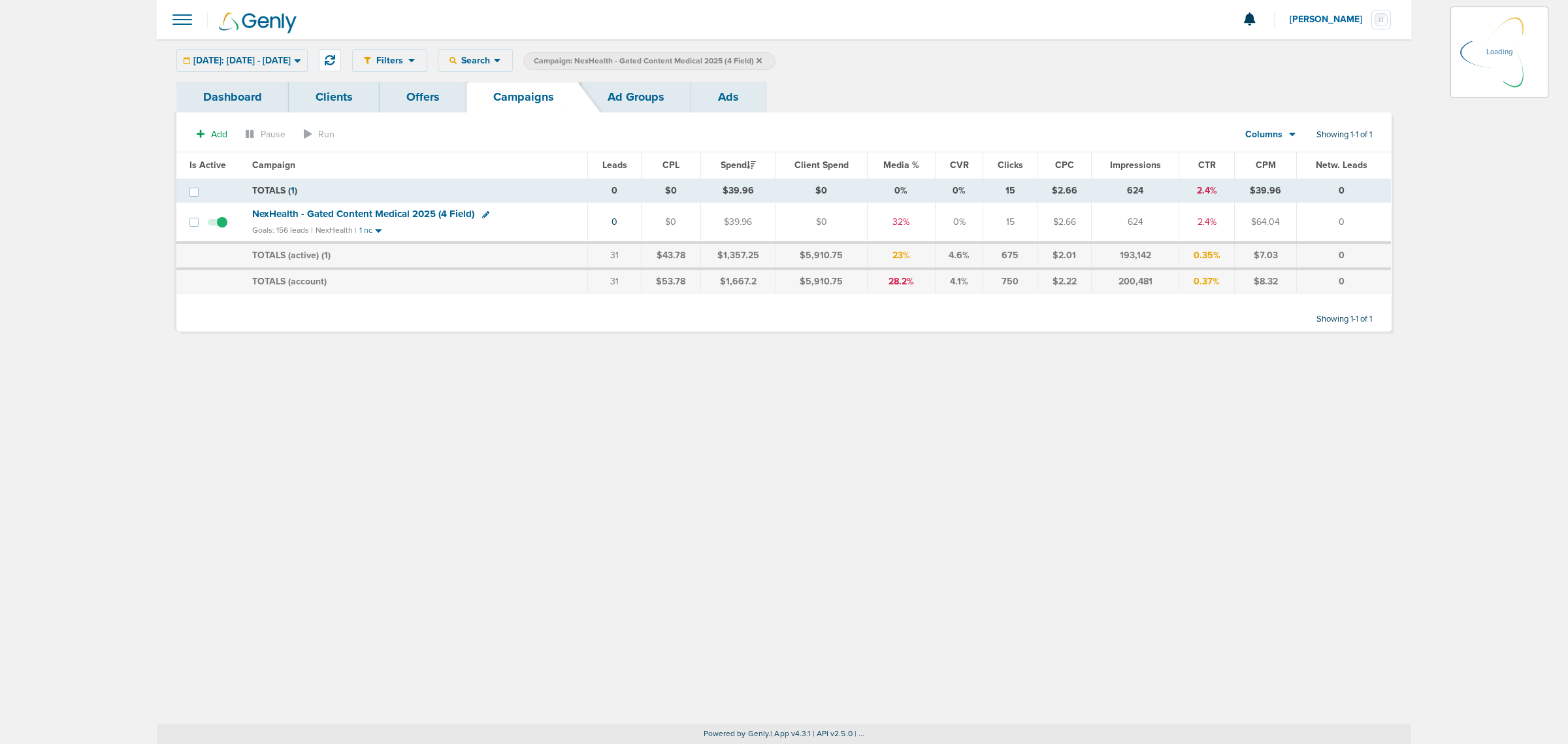
click at [762, 59] on icon at bounding box center [759, 61] width 6 height 6
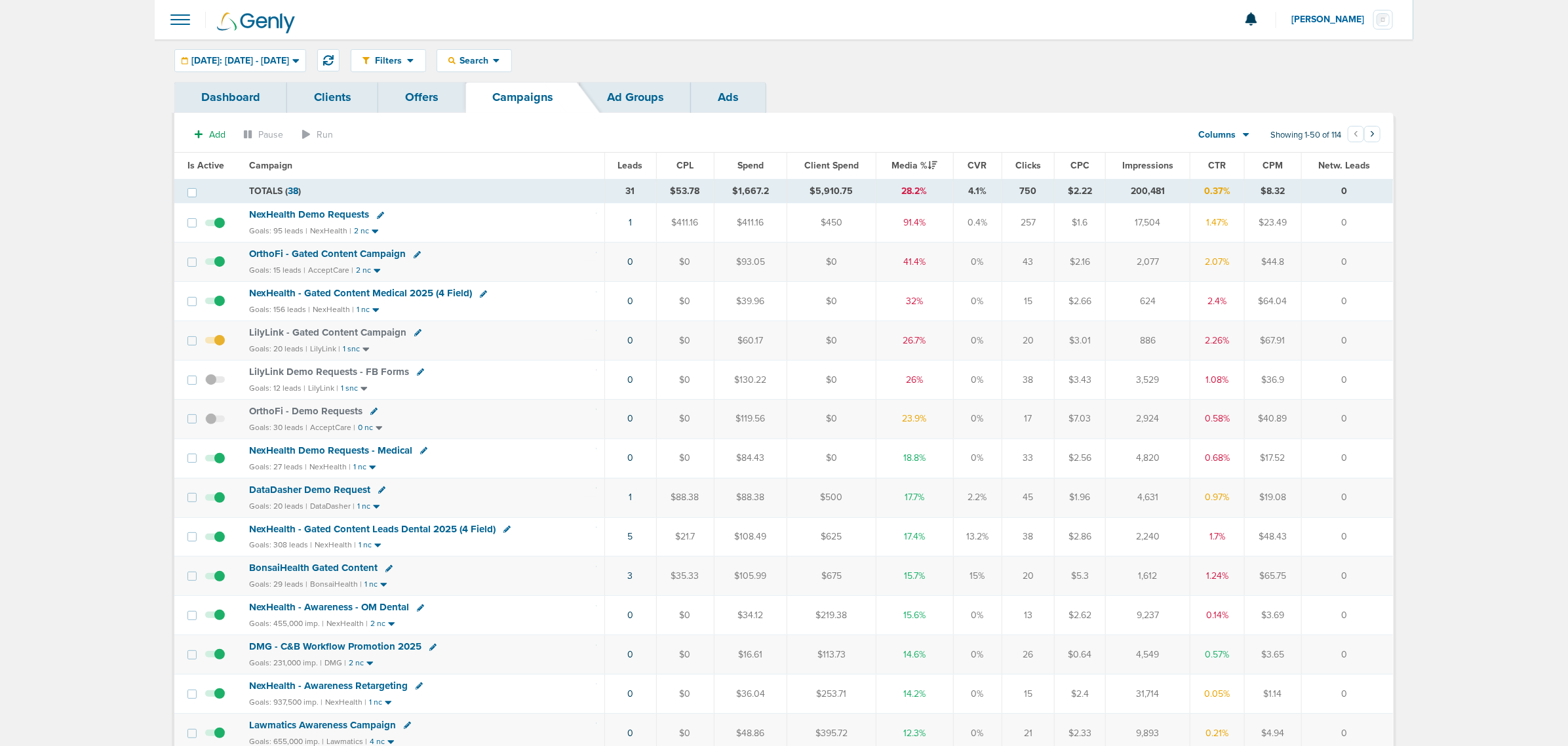
click at [395, 535] on span "NexHealth - Gated Content Leads Dental 2025 (4 Field)" at bounding box center [372, 529] width 247 height 12
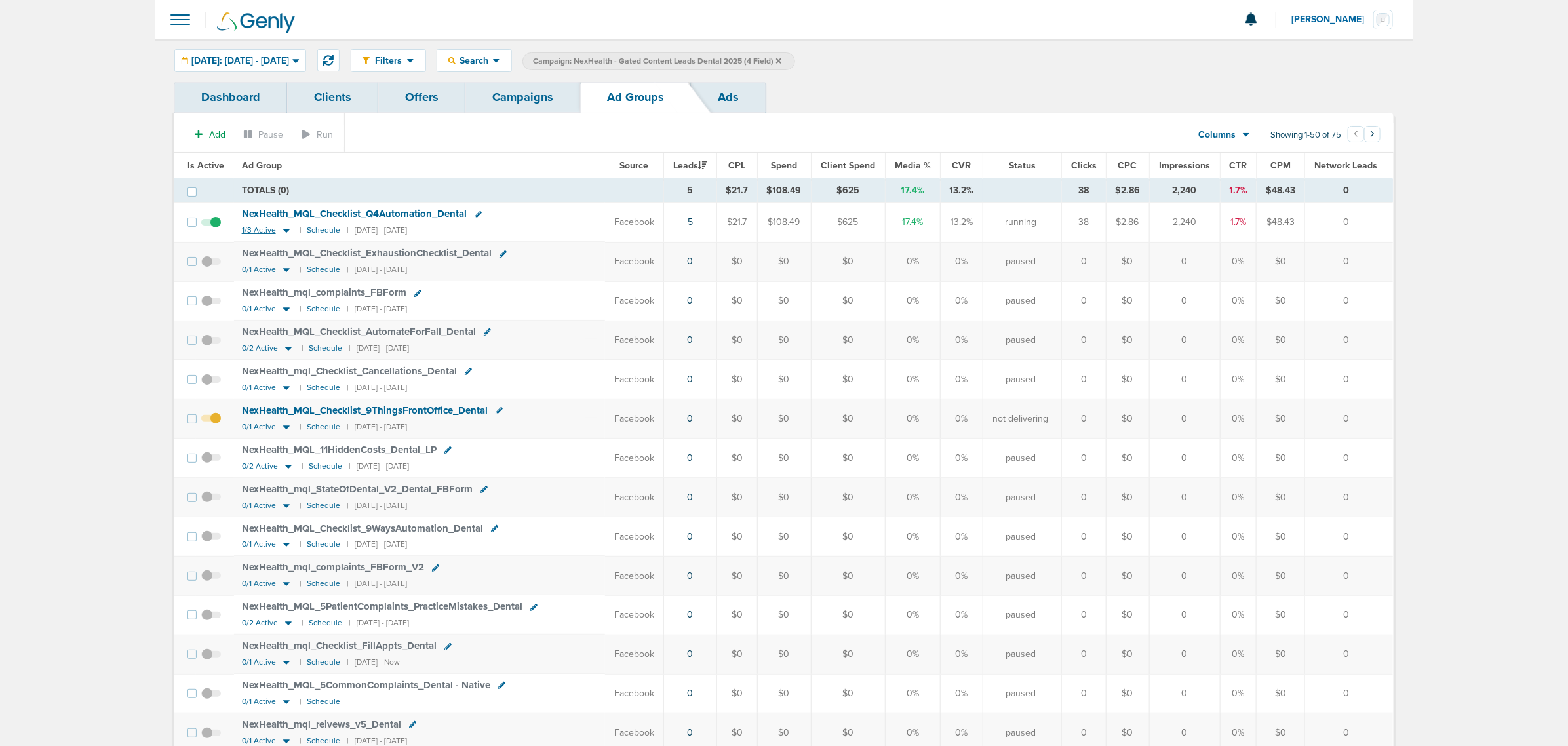
click at [285, 231] on icon at bounding box center [286, 231] width 6 height 4
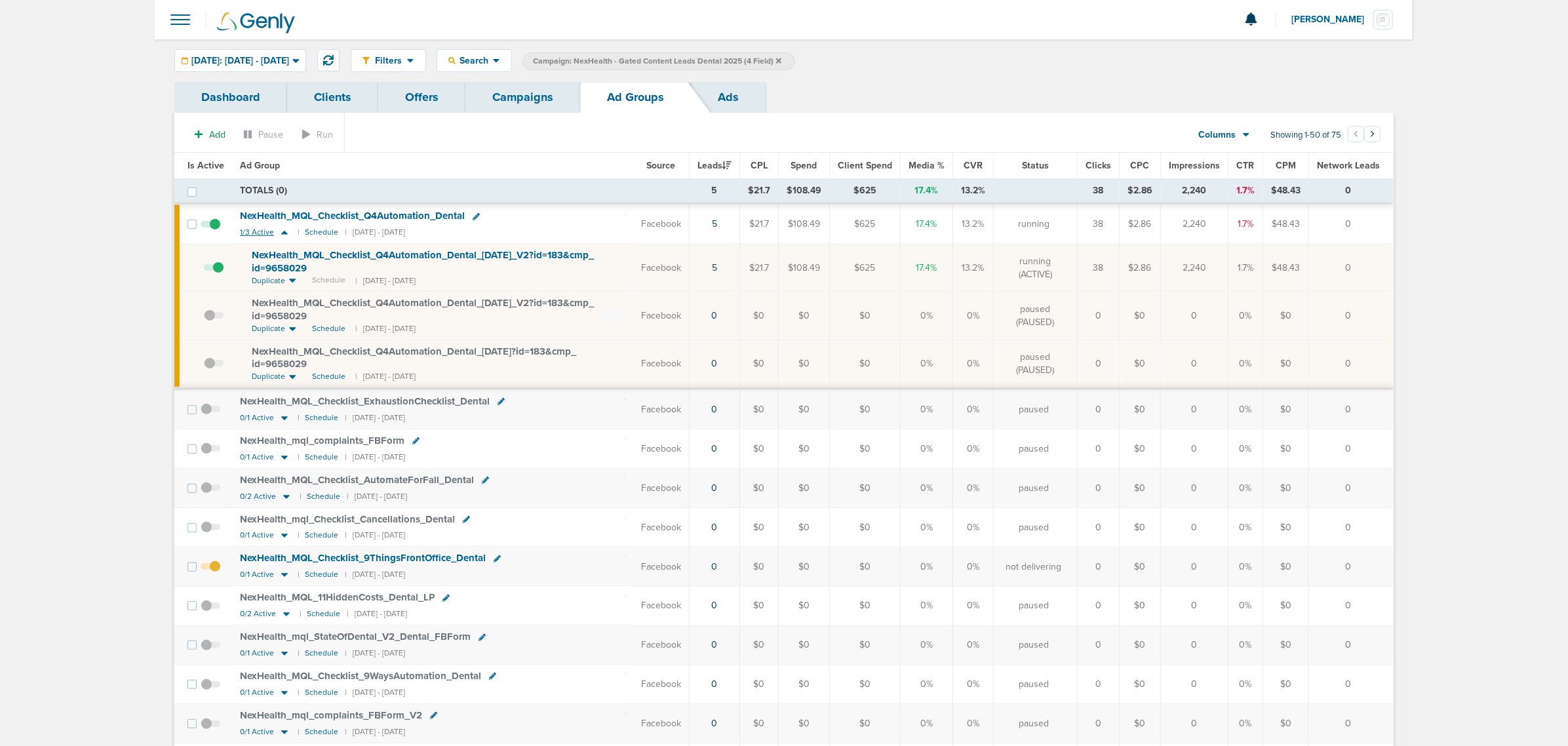
click at [285, 231] on icon at bounding box center [284, 233] width 13 height 11
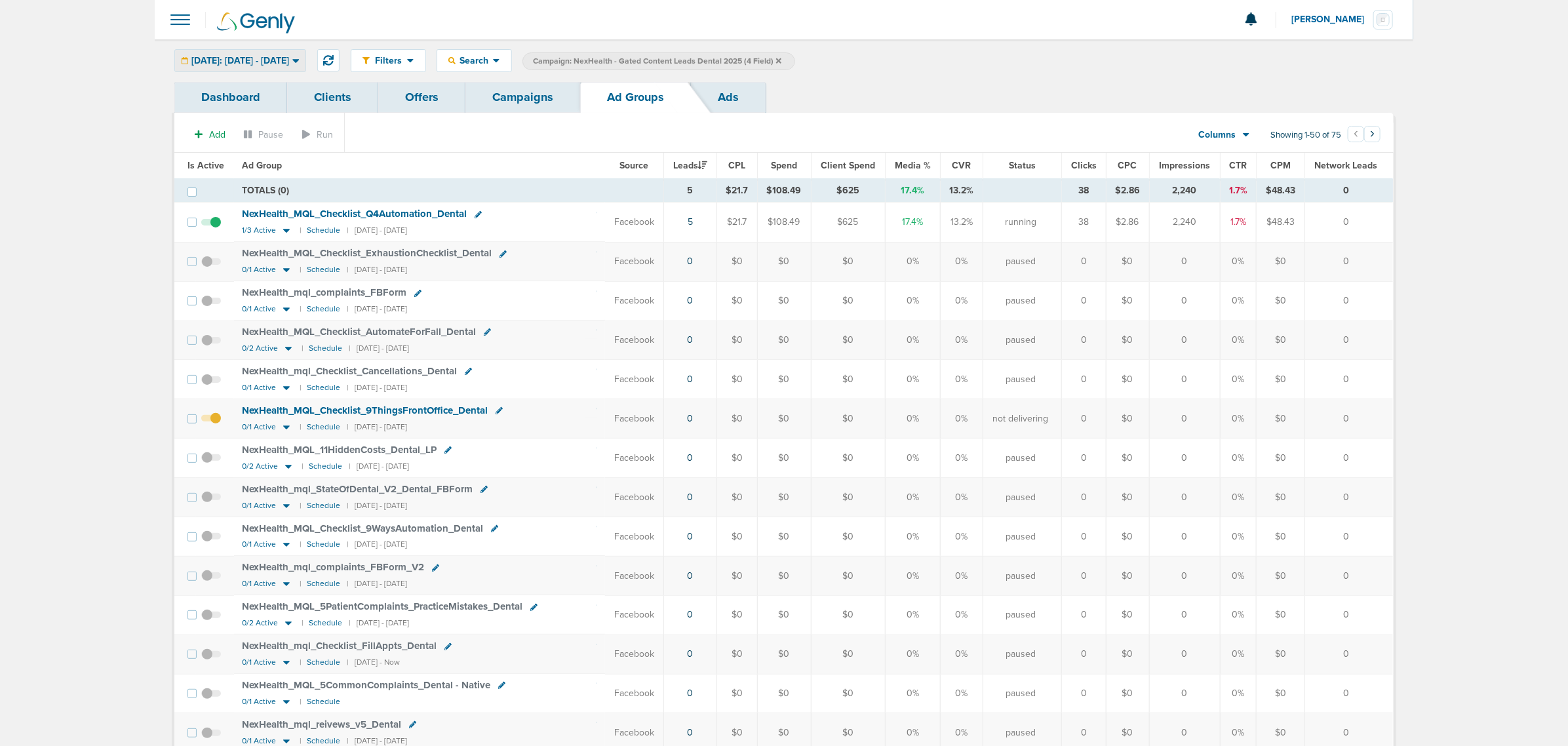
click at [276, 57] on span "[DATE]: [DATE] - [DATE]" at bounding box center [240, 61] width 98 height 9
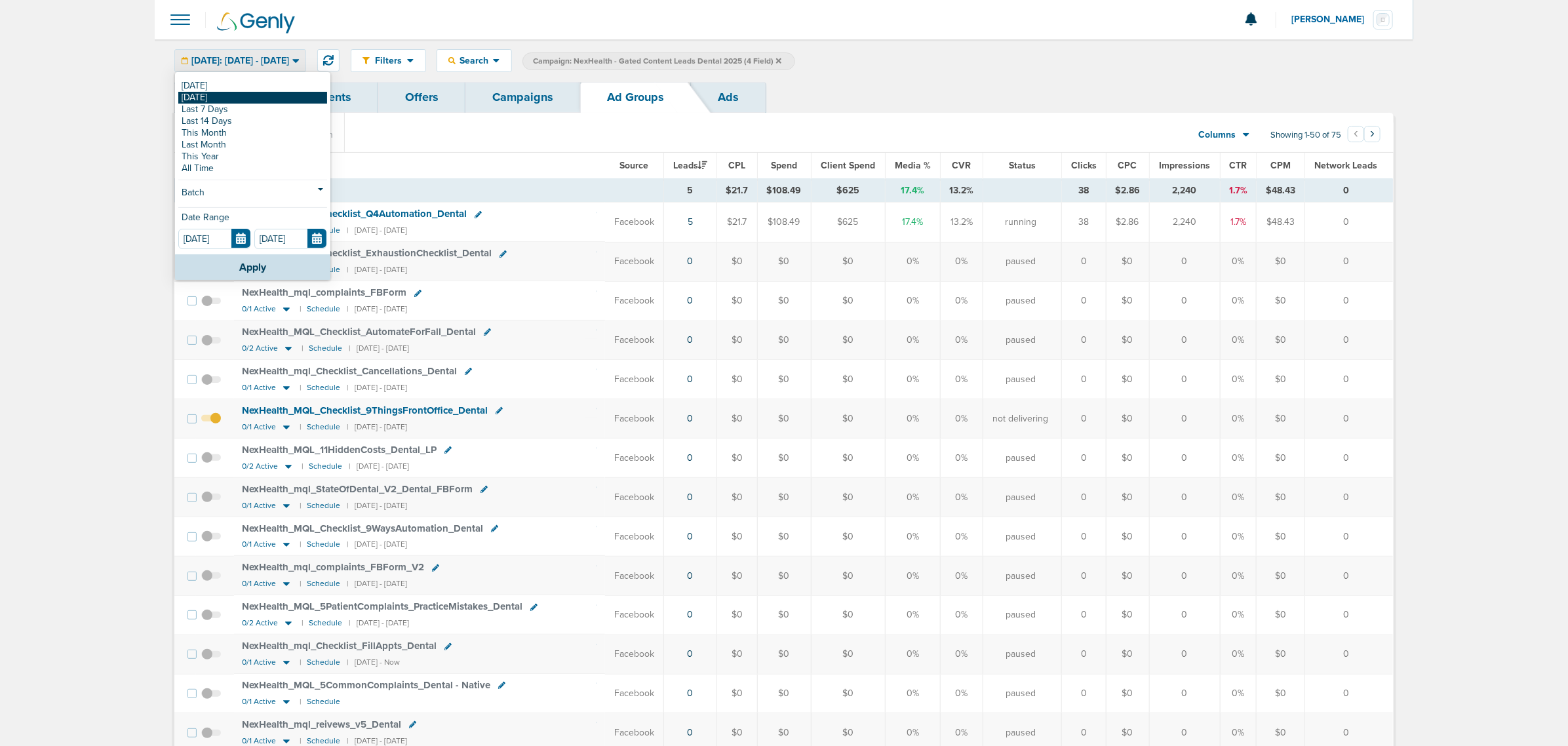
click at [231, 96] on link "[DATE]" at bounding box center [252, 97] width 149 height 12
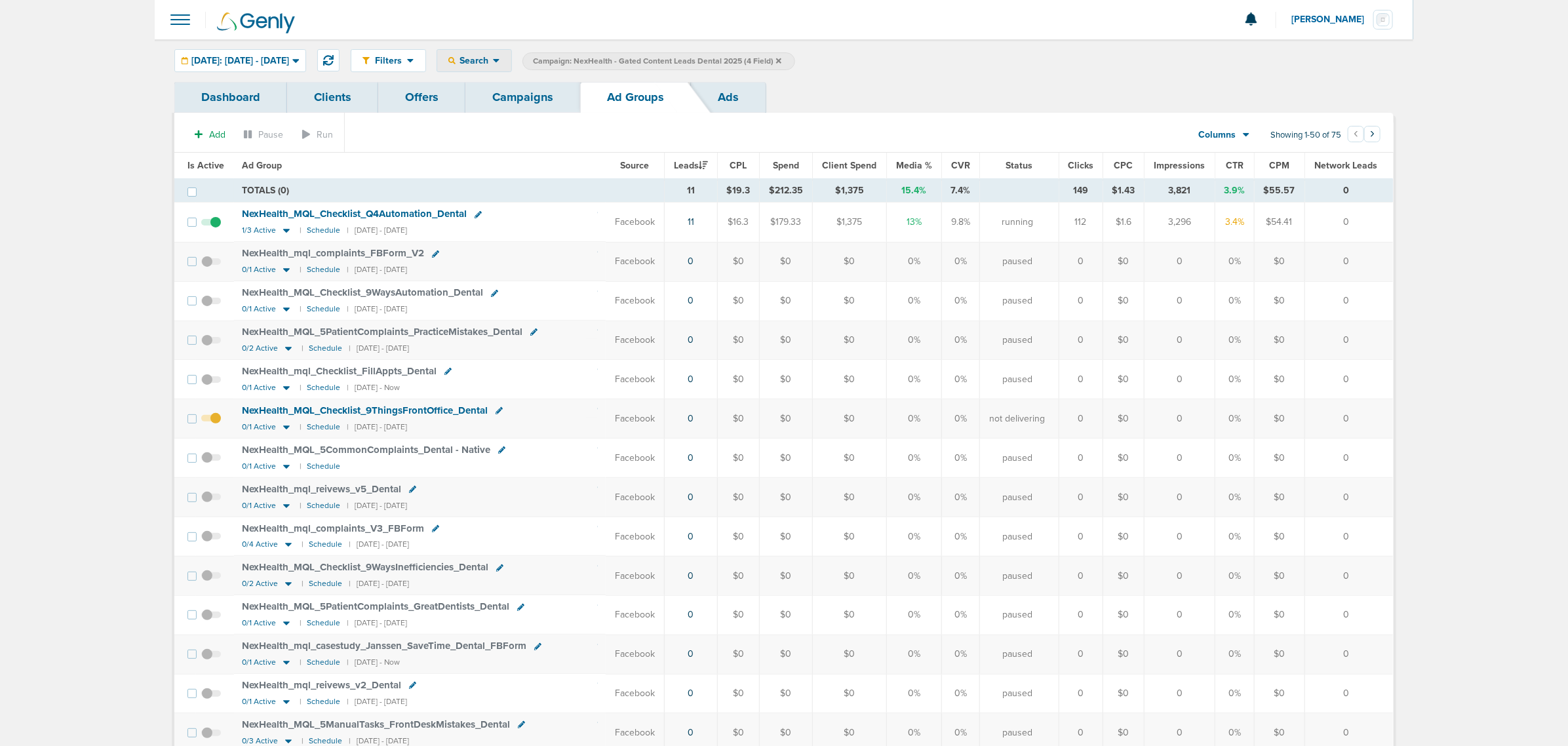
click at [493, 59] on span "Search" at bounding box center [474, 61] width 37 height 11
click at [289, 61] on span "[DATE]: [DATE] - [DATE]" at bounding box center [240, 61] width 98 height 9
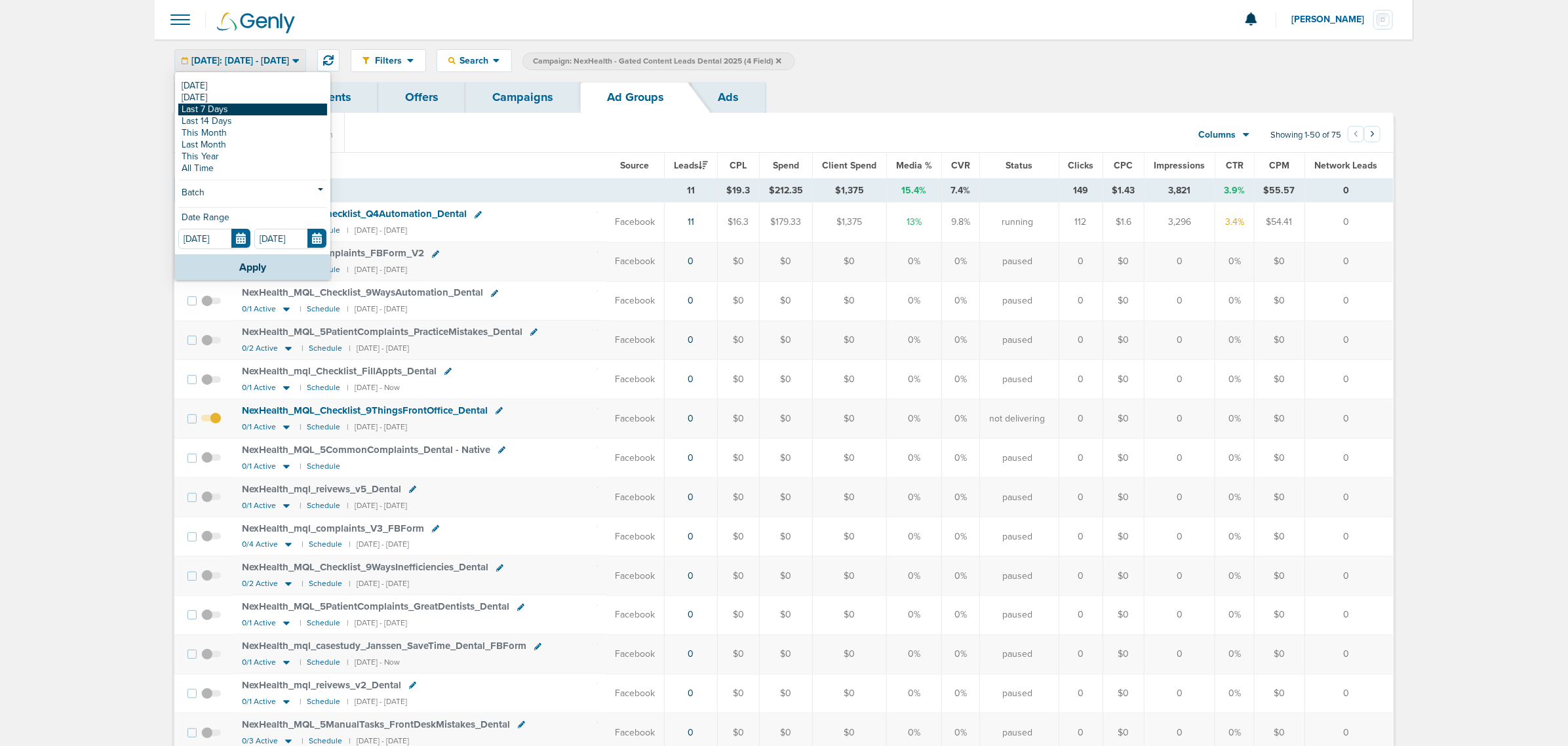
click at [230, 103] on link "Last 7 Days" at bounding box center [252, 109] width 149 height 12
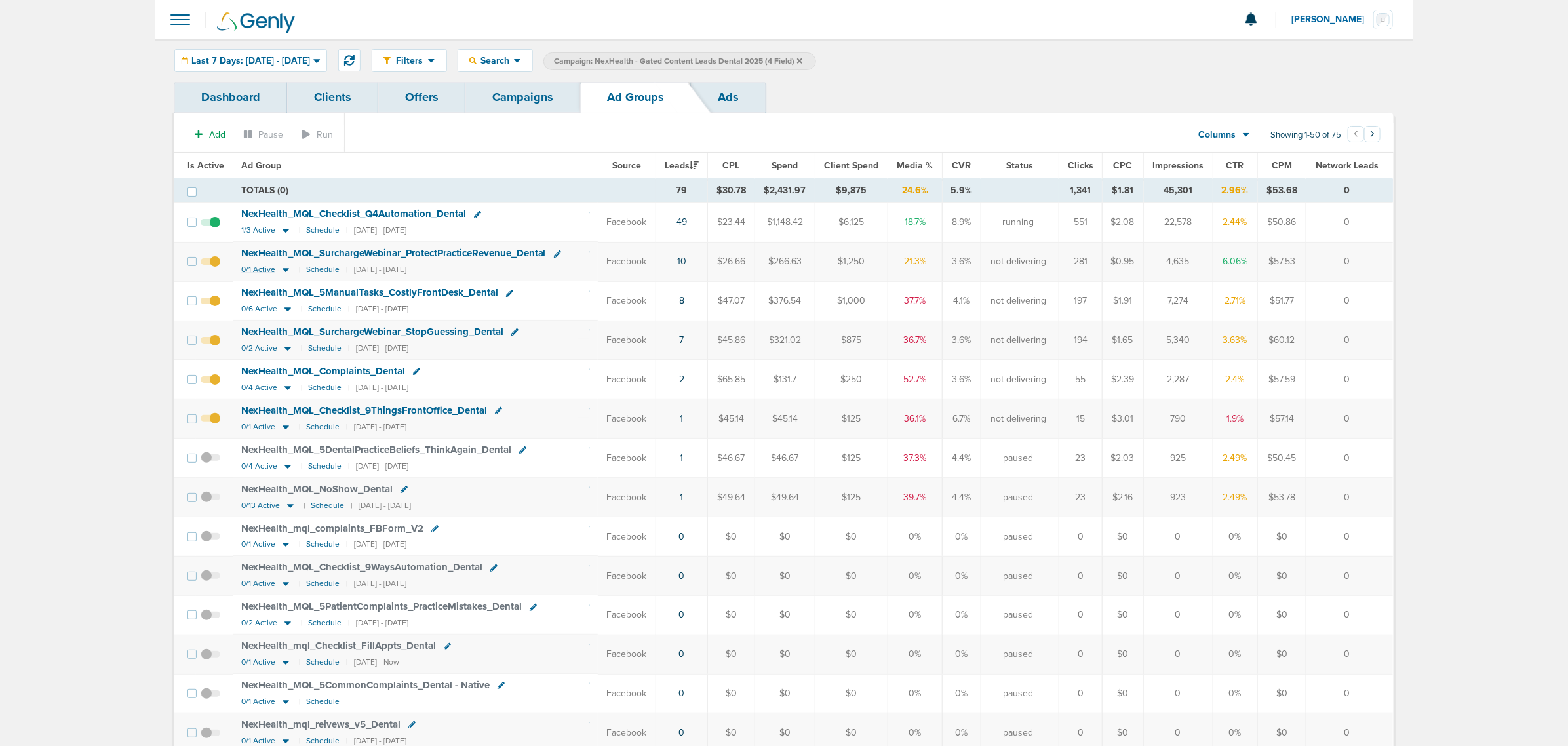
click at [282, 273] on icon at bounding box center [286, 270] width 13 height 11
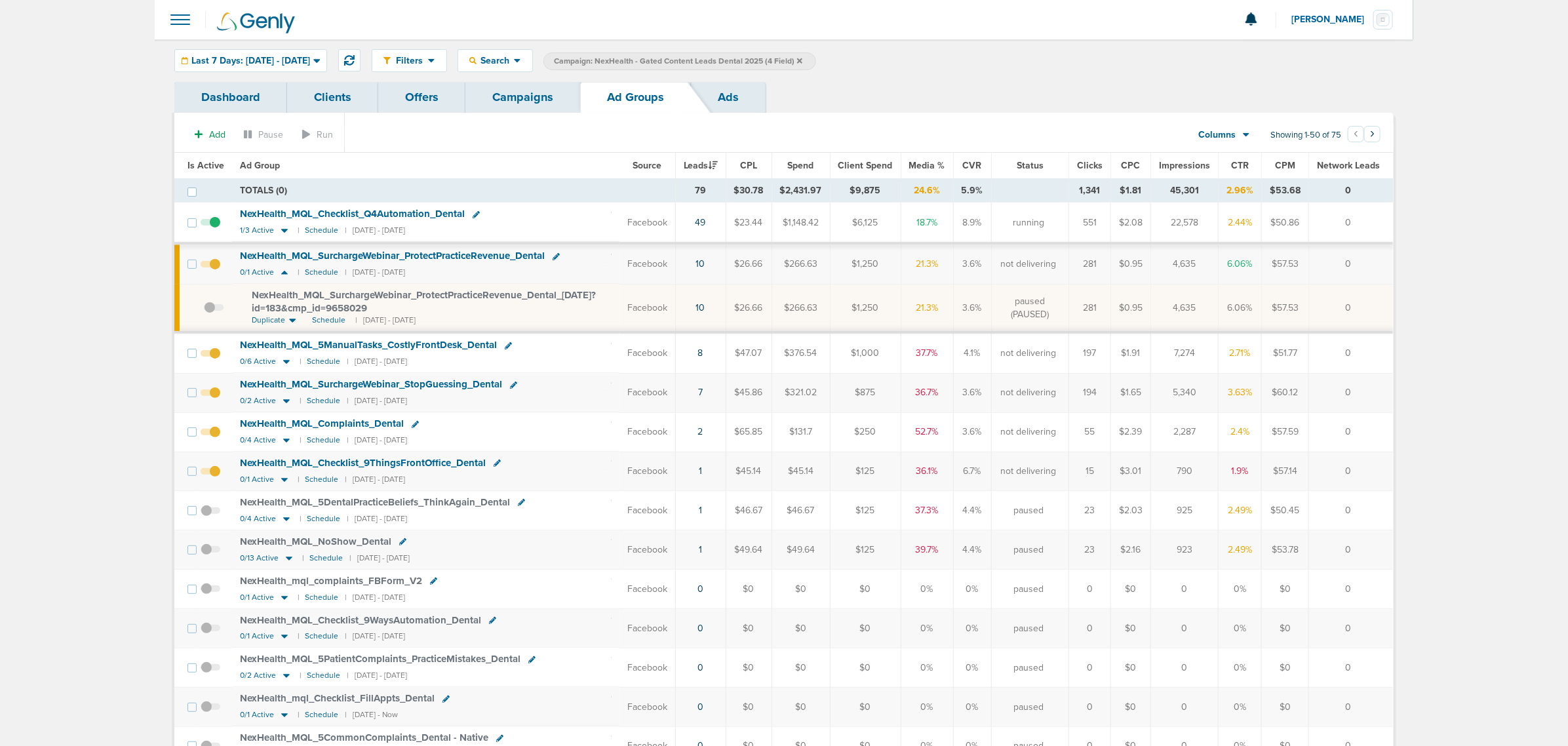
click at [217, 314] on span at bounding box center [214, 314] width 20 height 0
click at [204, 311] on input "checkbox" at bounding box center [204, 311] width 0 height 0
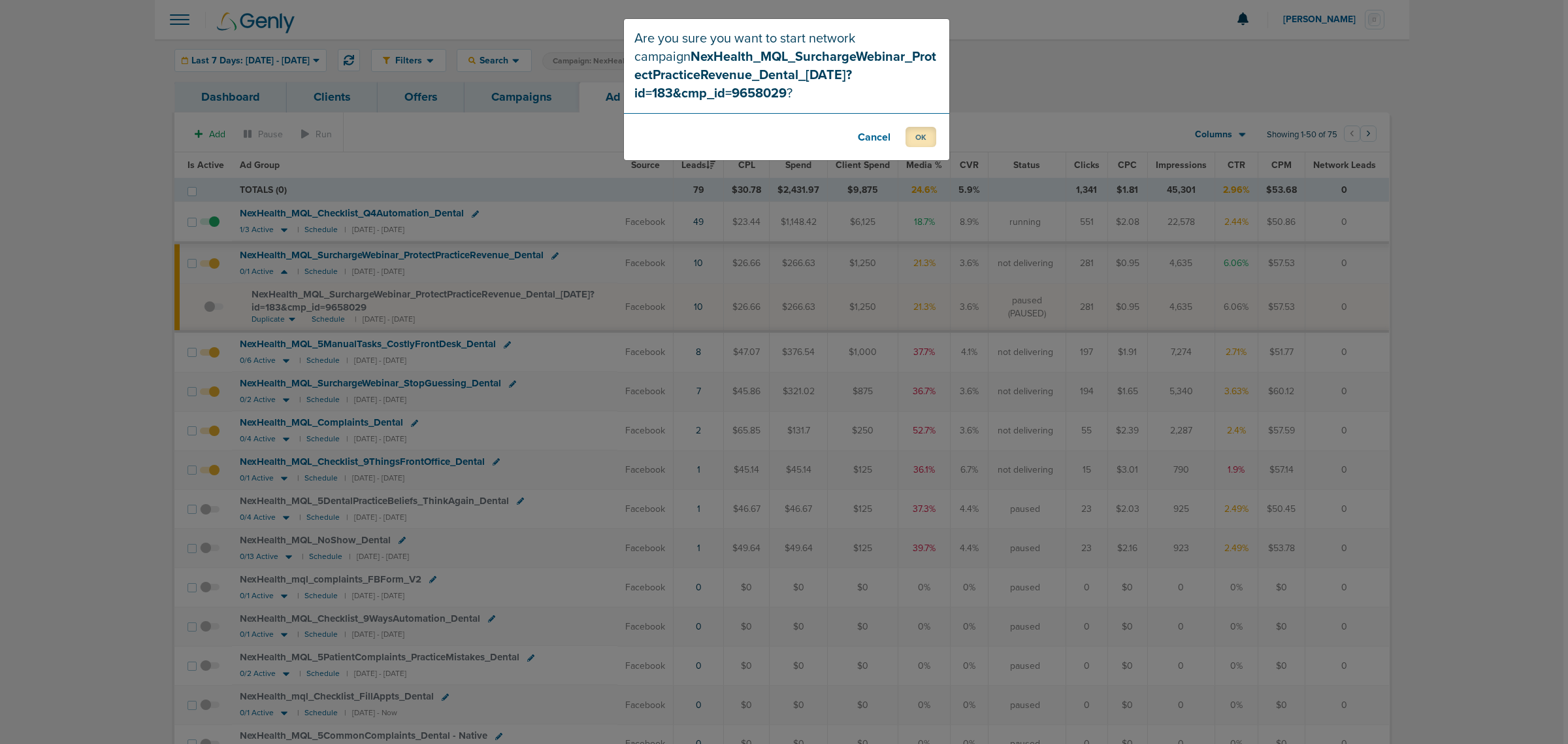
click at [926, 129] on button "OK" at bounding box center [920, 137] width 31 height 20
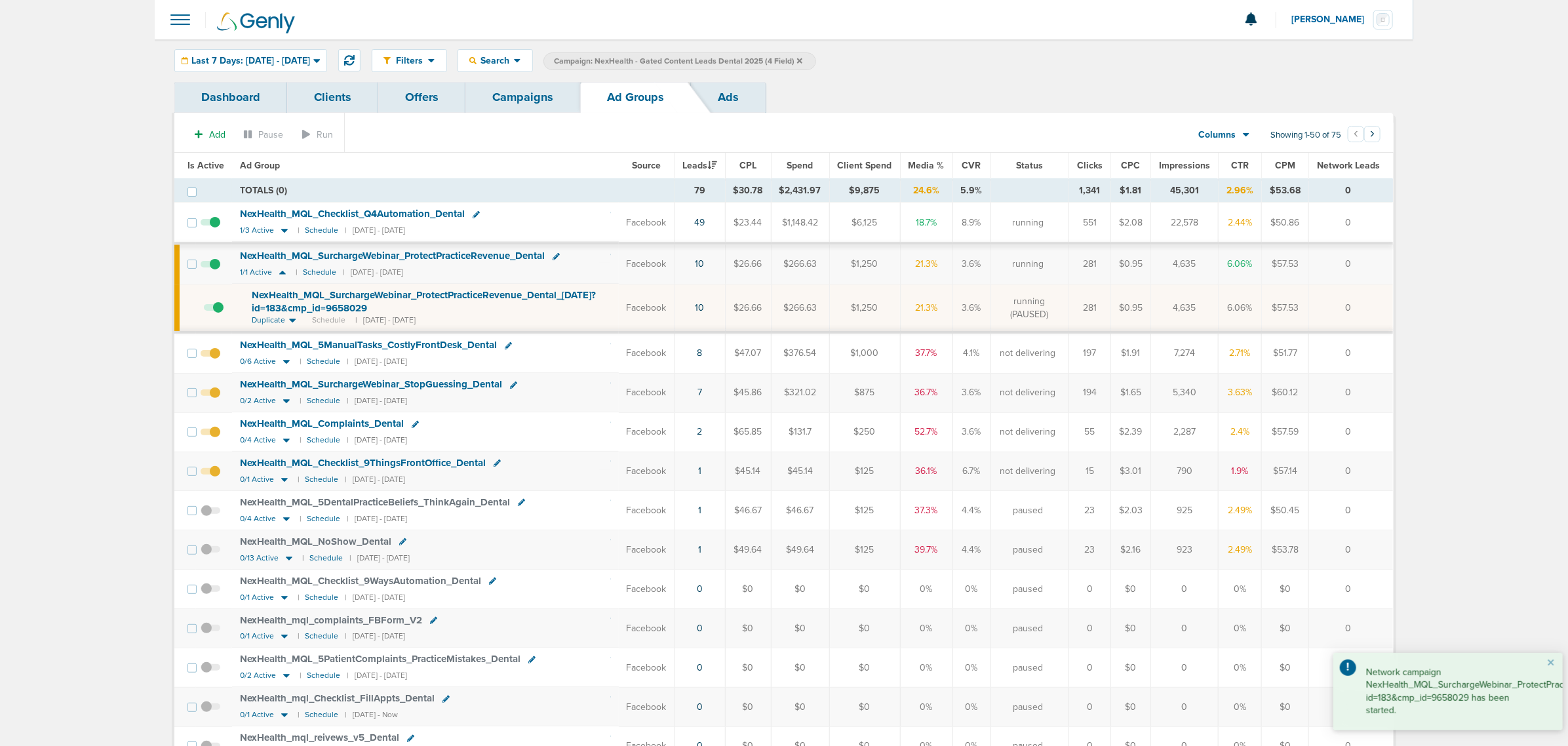
click at [518, 92] on link "Campaigns" at bounding box center [523, 97] width 115 height 31
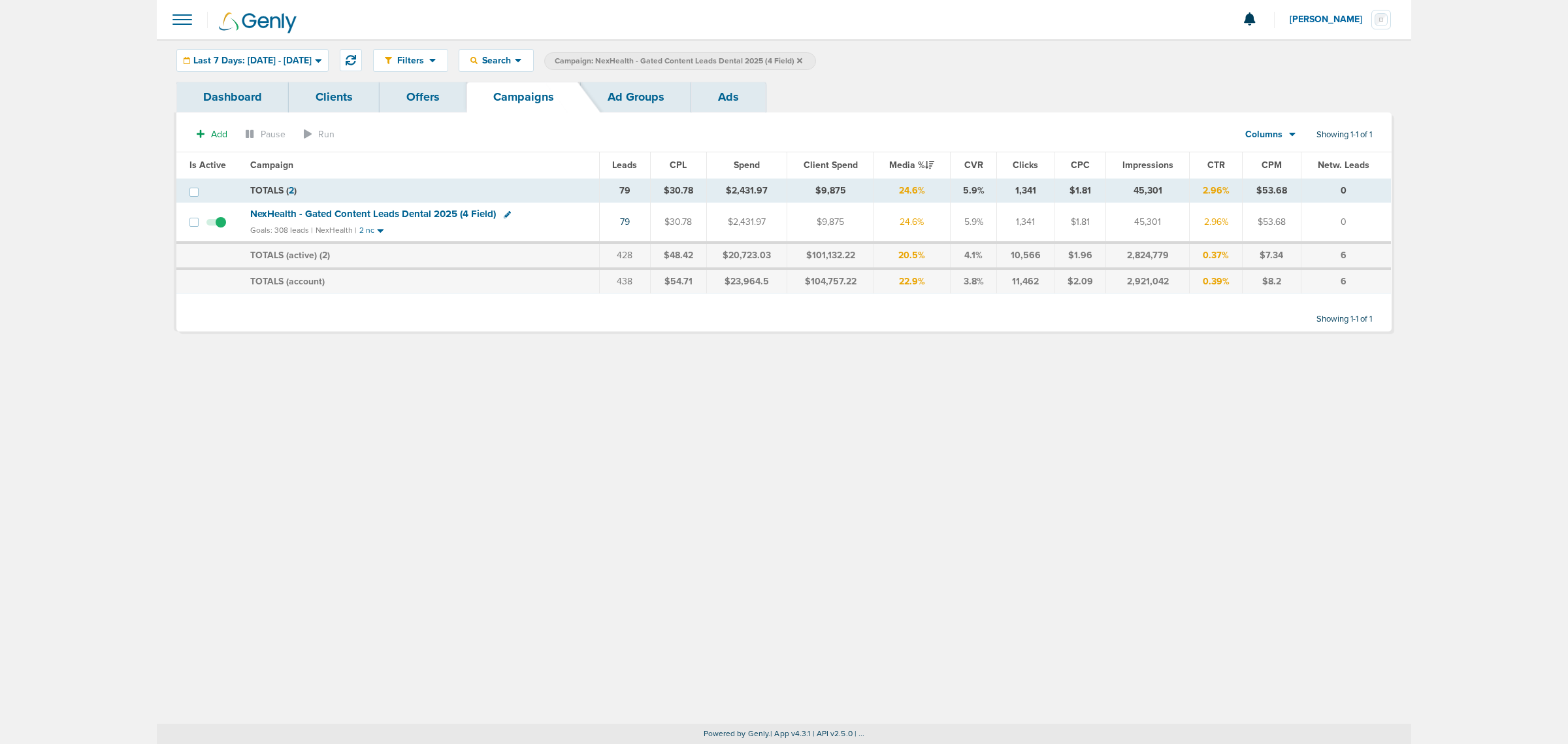
click at [802, 59] on icon at bounding box center [800, 61] width 6 height 6
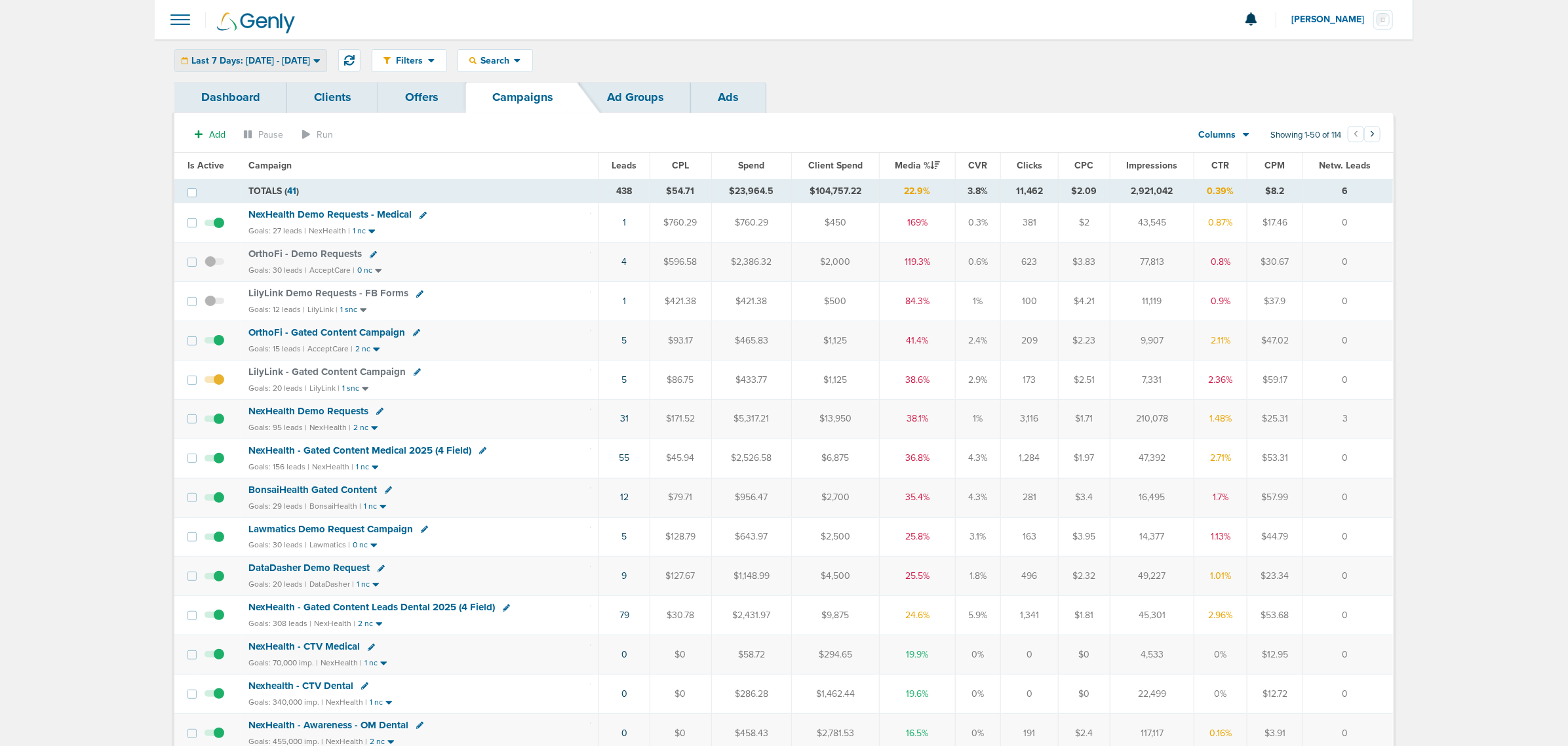
click at [310, 63] on span "Last 7 Days: [DATE] - [DATE]" at bounding box center [251, 61] width 119 height 9
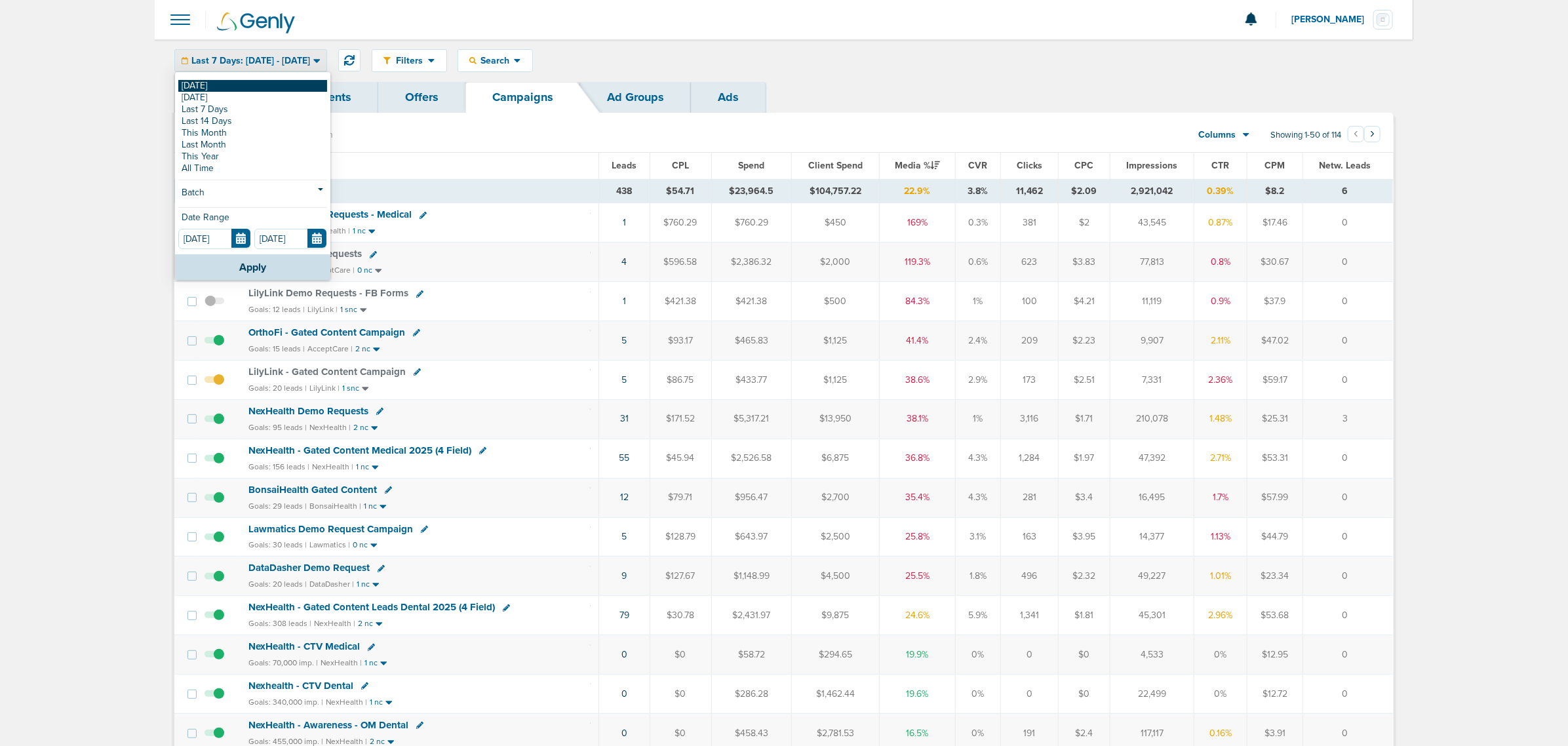
click at [266, 90] on link "[DATE]" at bounding box center [252, 85] width 149 height 12
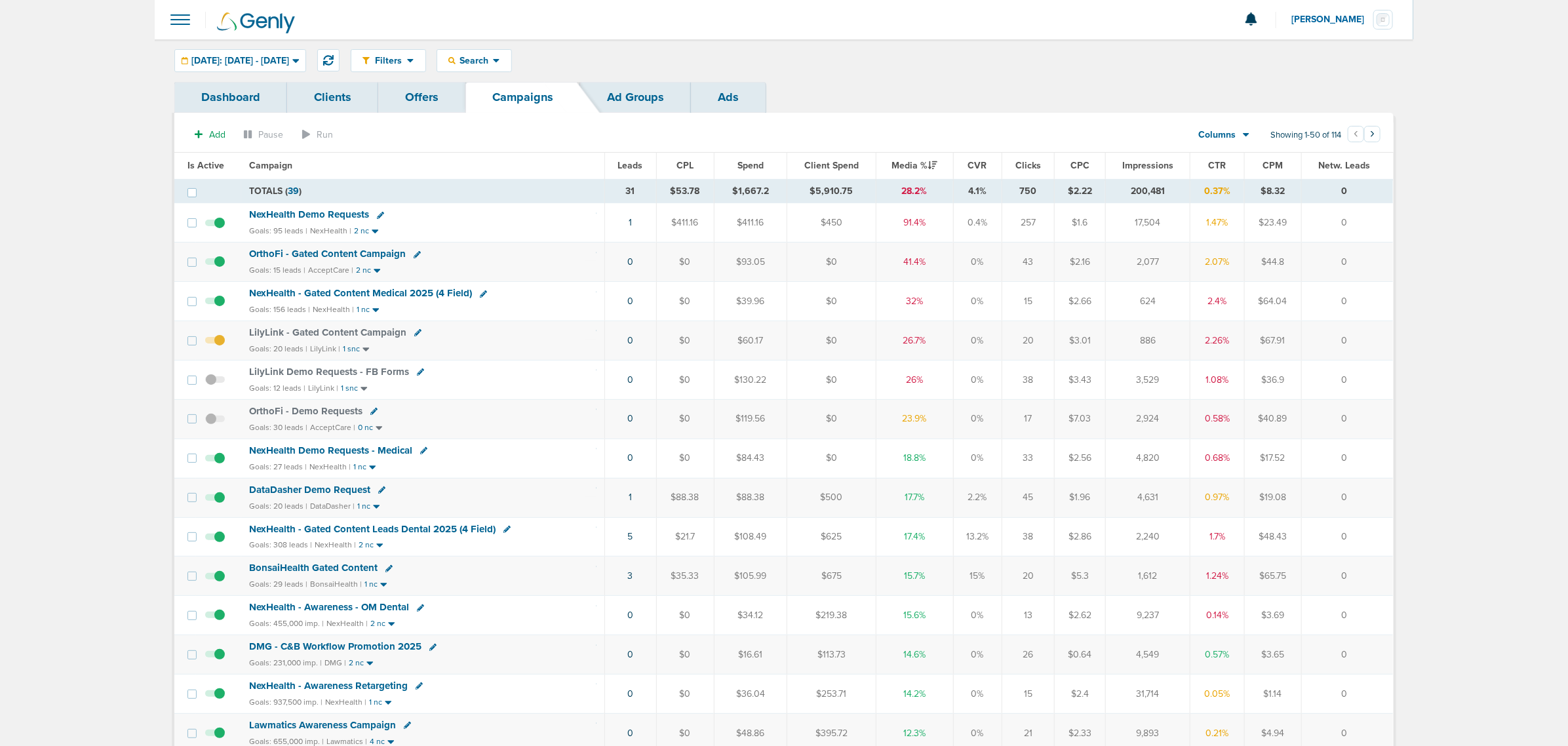
click at [326, 495] on span "DataDasher Demo Request" at bounding box center [310, 489] width 122 height 12
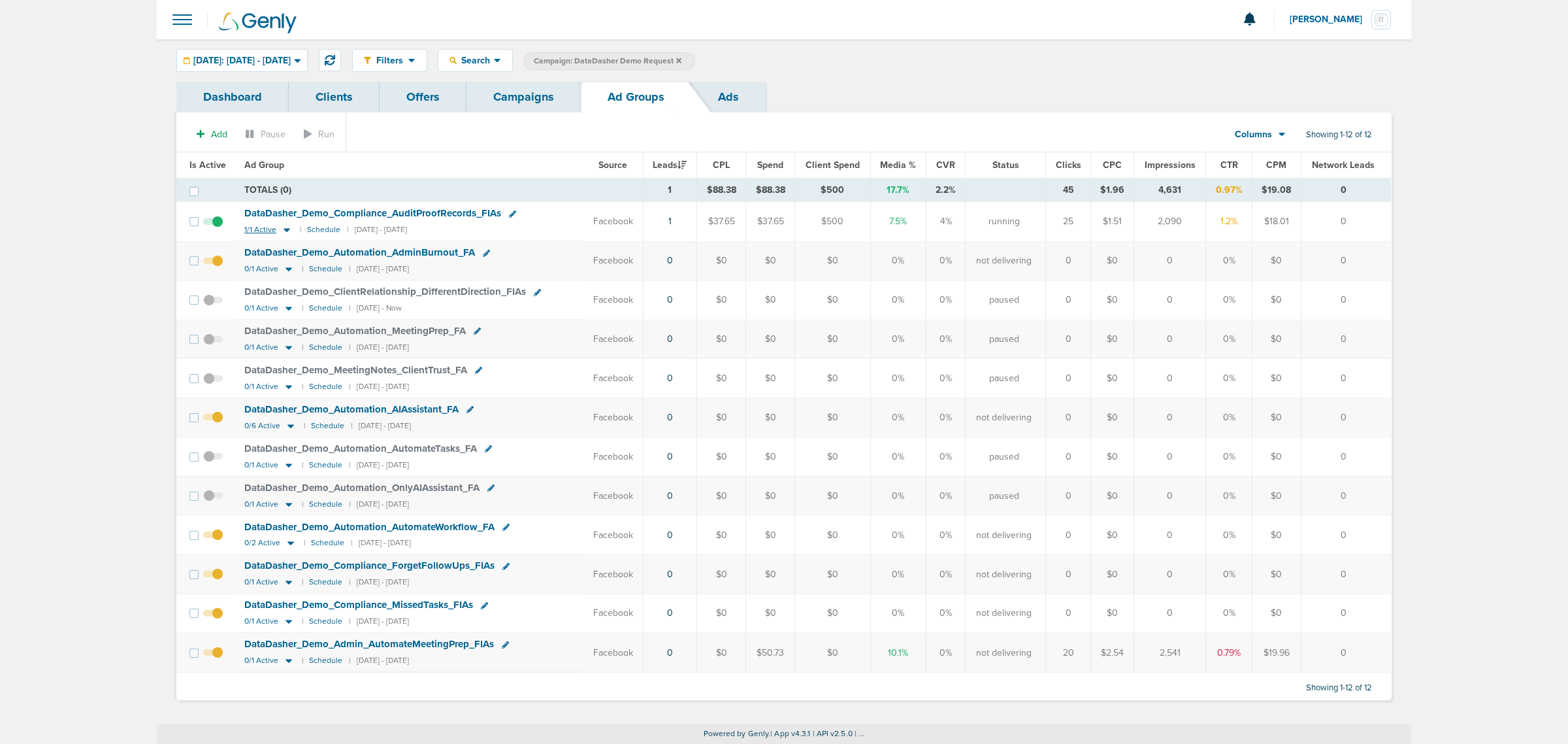
click at [283, 229] on icon at bounding box center [286, 231] width 6 height 4
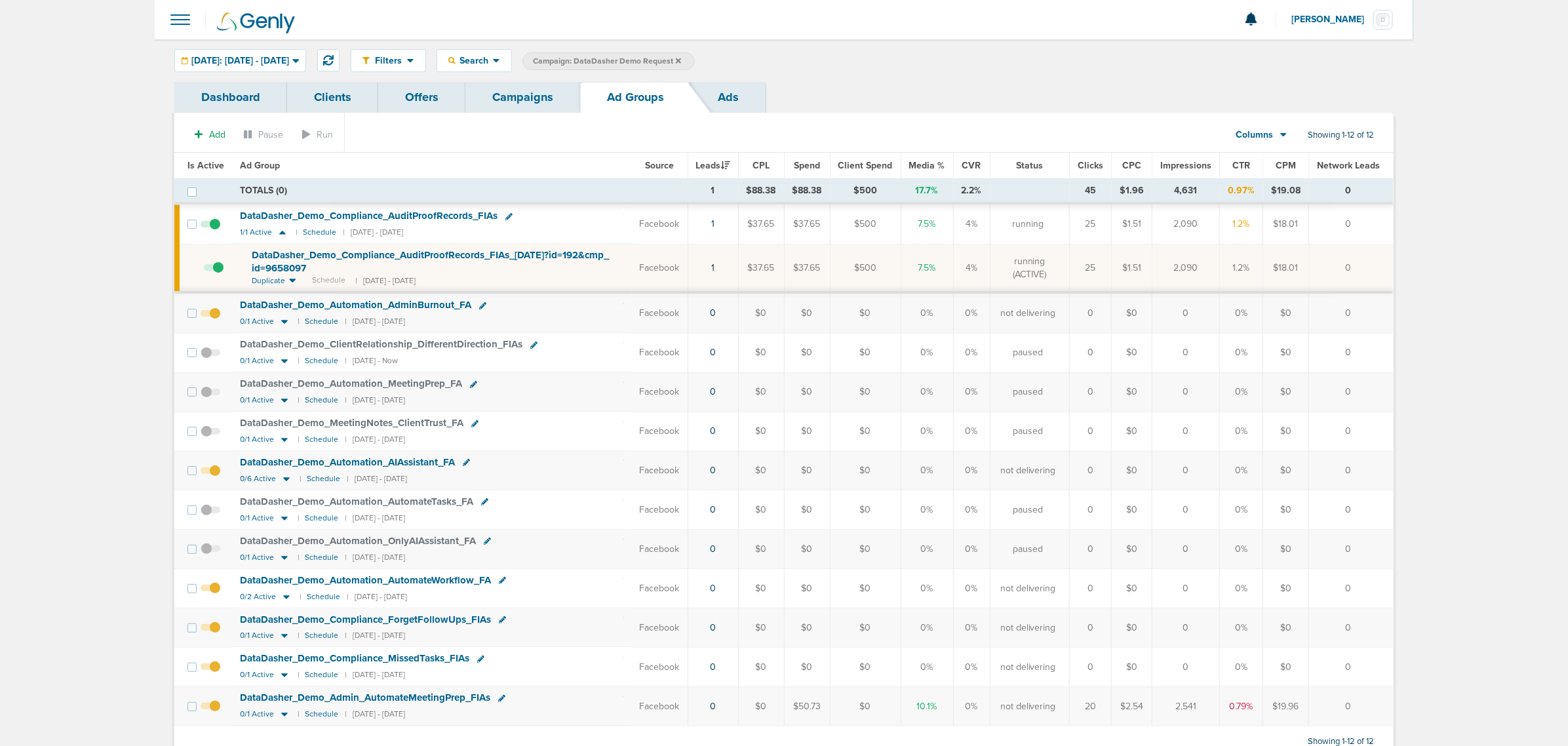
click at [515, 254] on span "DataDasher_ Demo_ Compliance_ AuditProofRecords_ FIAs_ [DATE]?id=192&cmp_ id=96…" at bounding box center [430, 261] width 357 height 25
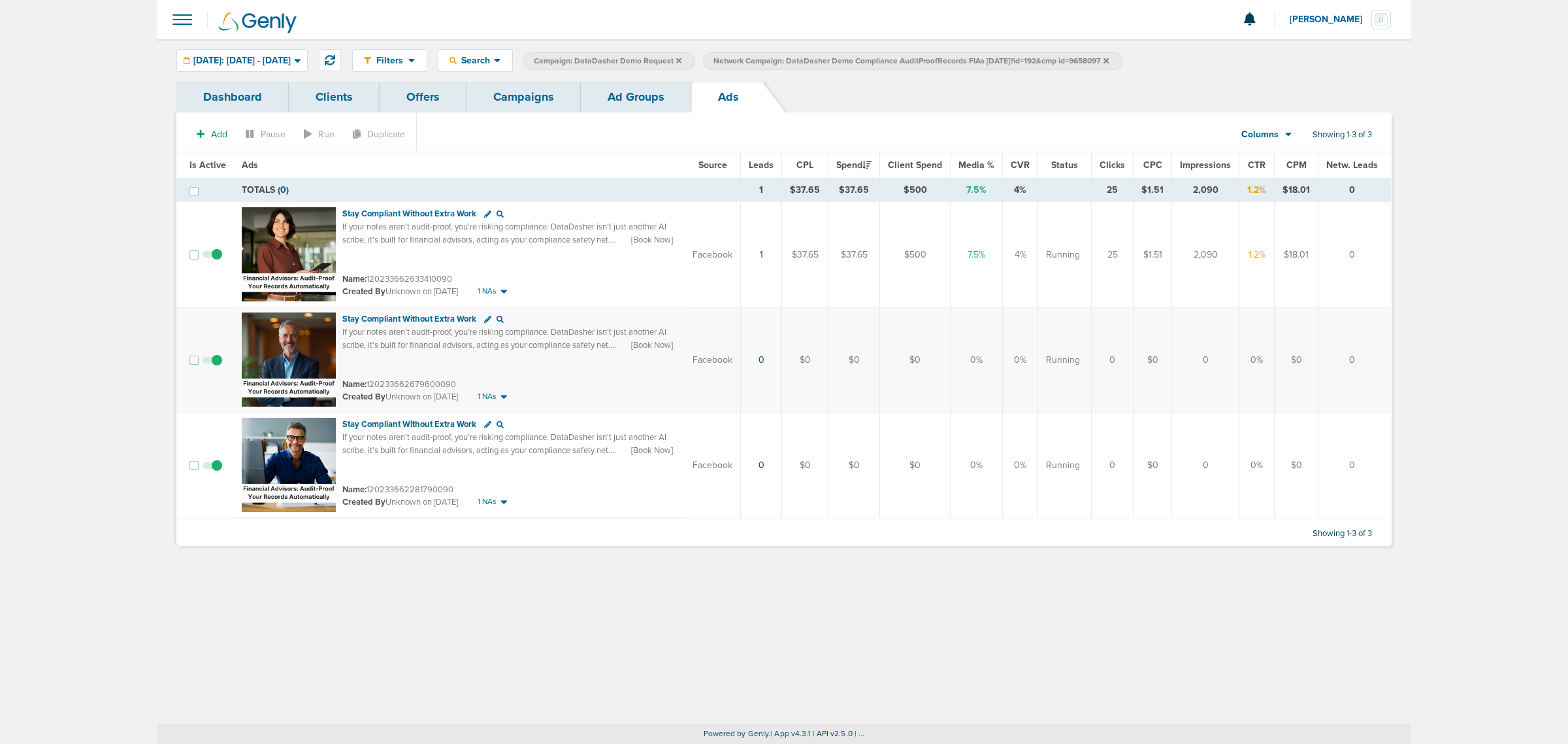
click at [654, 80] on div "Filters Active Only Settings Status Active Inactive Objectives MQL SQL Traffic …" at bounding box center [783, 60] width 1254 height 42
click at [529, 102] on link "Campaigns" at bounding box center [524, 97] width 114 height 31
